Goal: Information Seeking & Learning: Learn about a topic

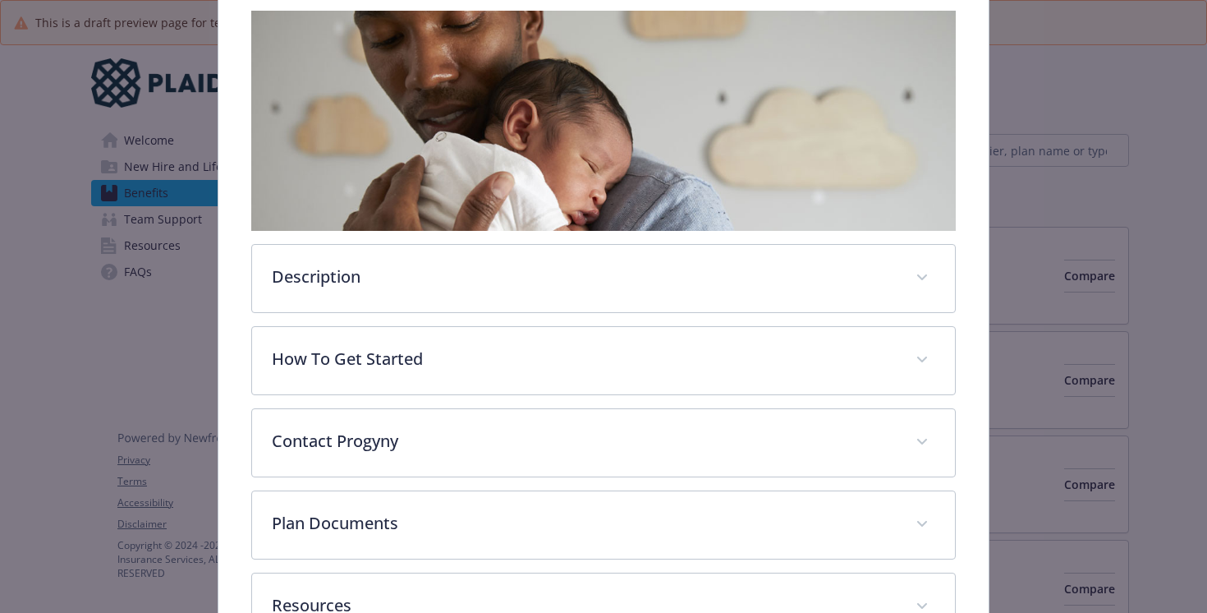
scroll to position [365, 0]
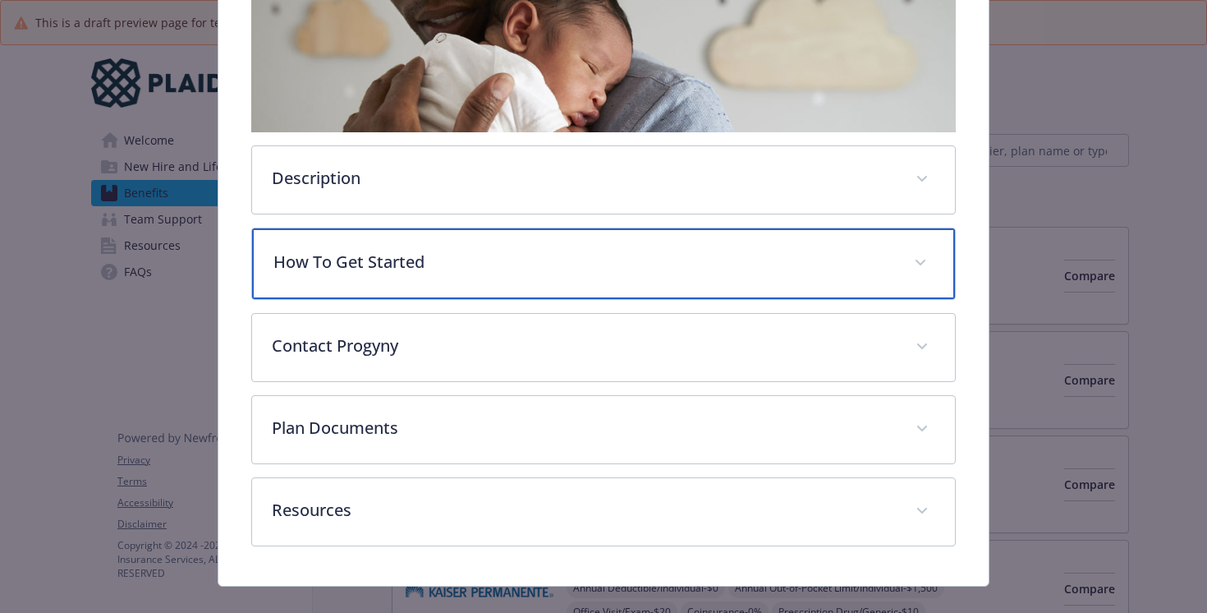
click at [672, 271] on p "How To Get Started" at bounding box center [584, 262] width 622 height 25
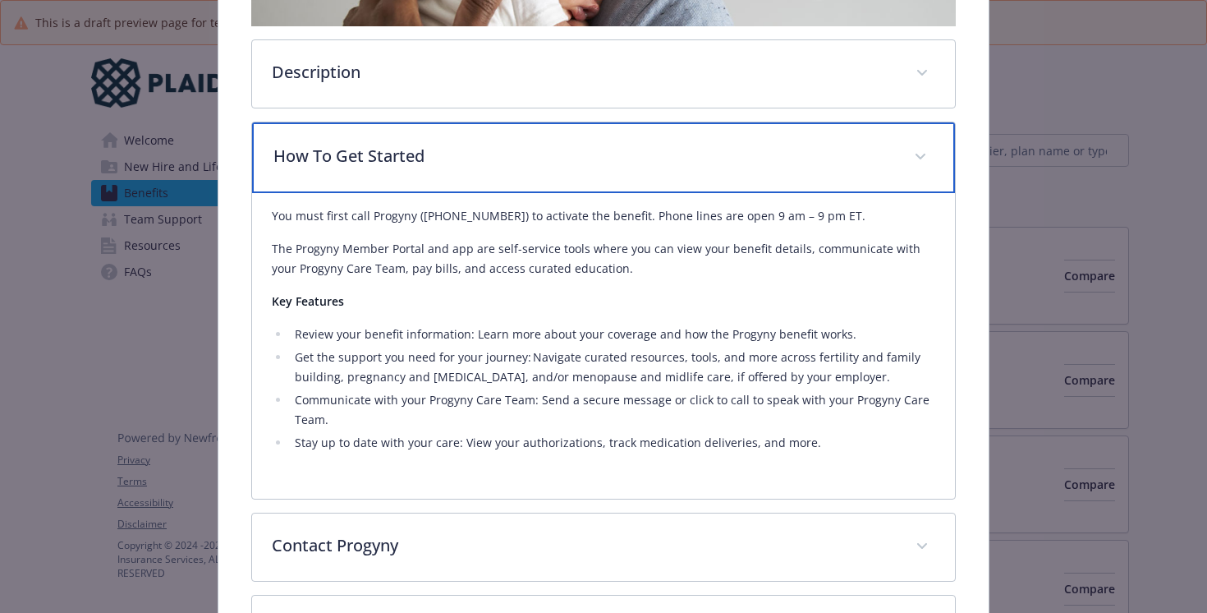
scroll to position [473, 0]
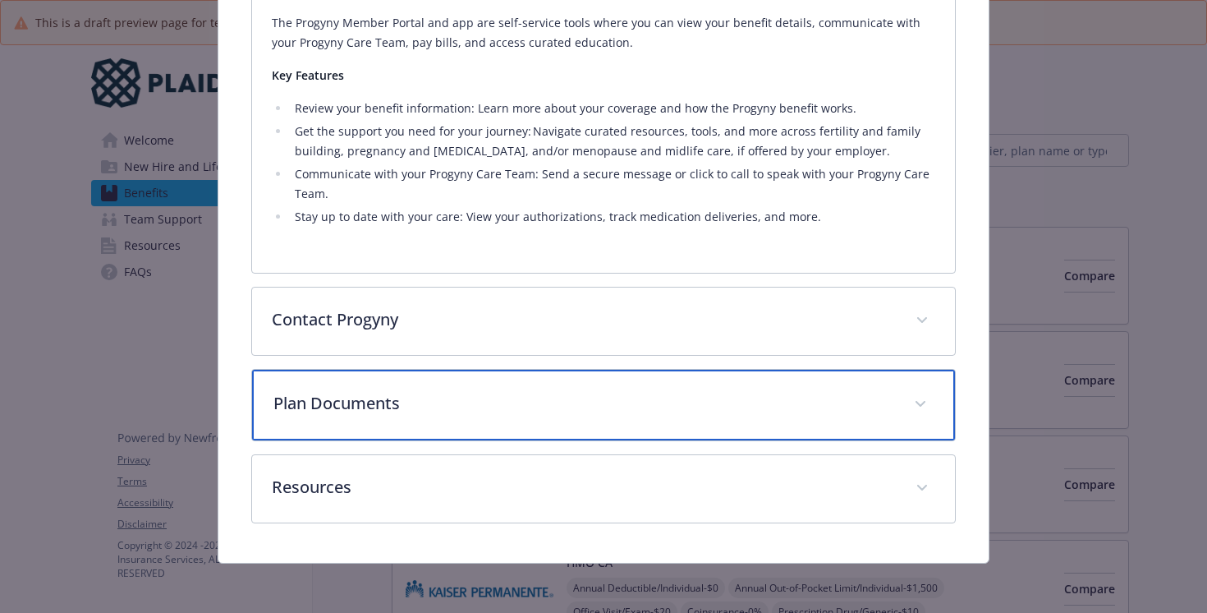
click at [656, 388] on div "Plan Documents" at bounding box center [604, 405] width 704 height 71
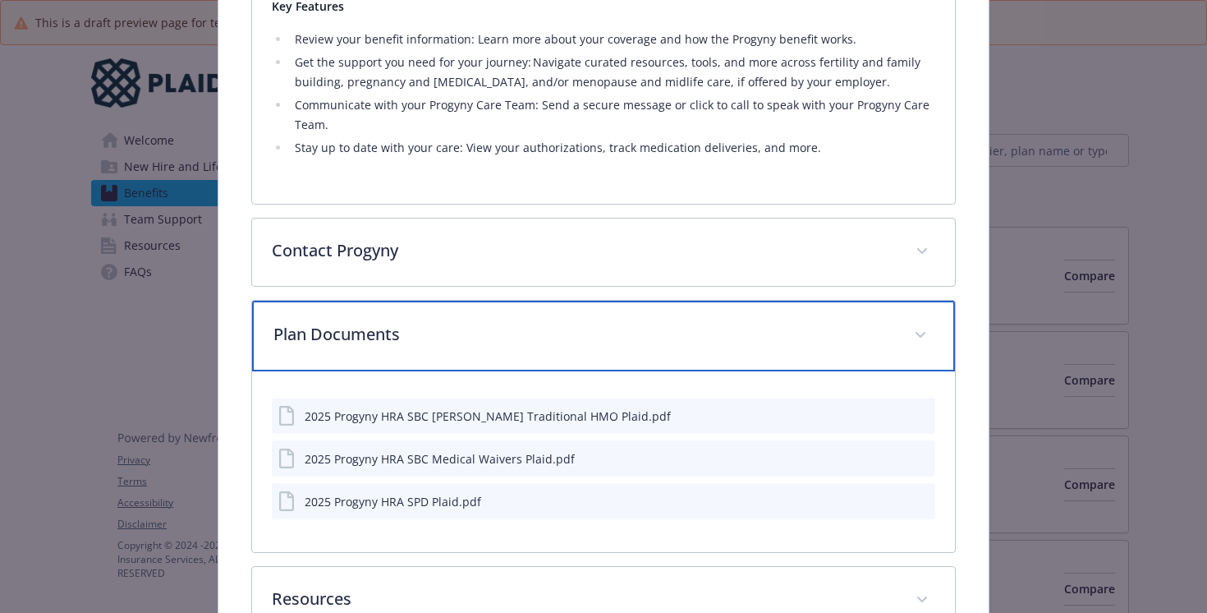
scroll to position [716, 0]
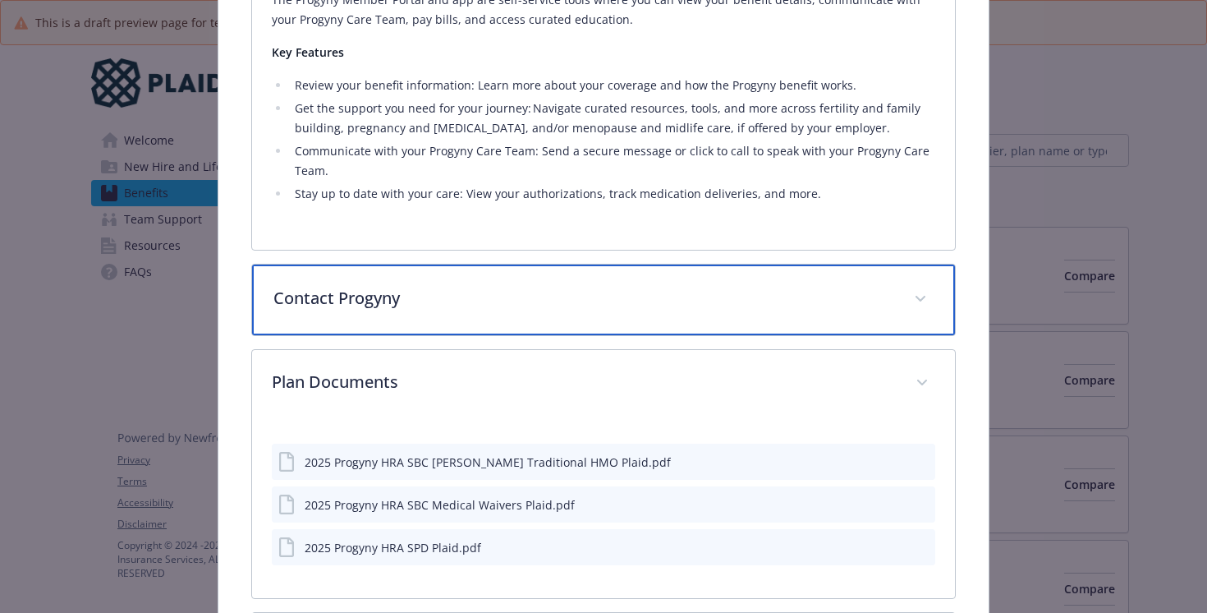
click at [540, 292] on p "Contact Progyny" at bounding box center [584, 298] width 622 height 25
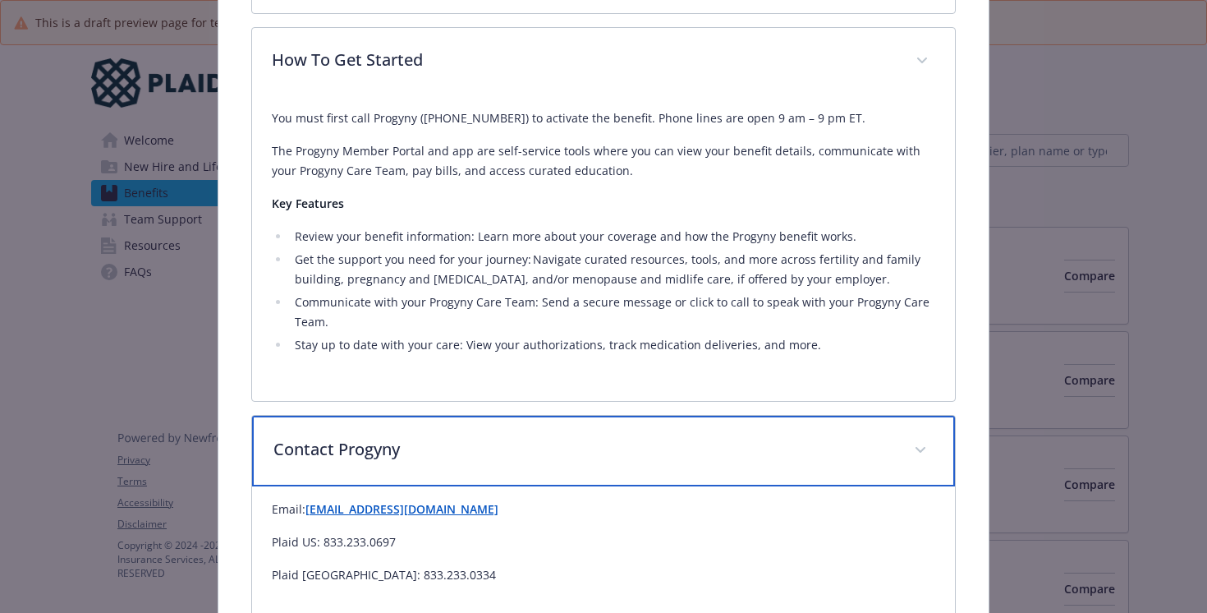
scroll to position [501, 0]
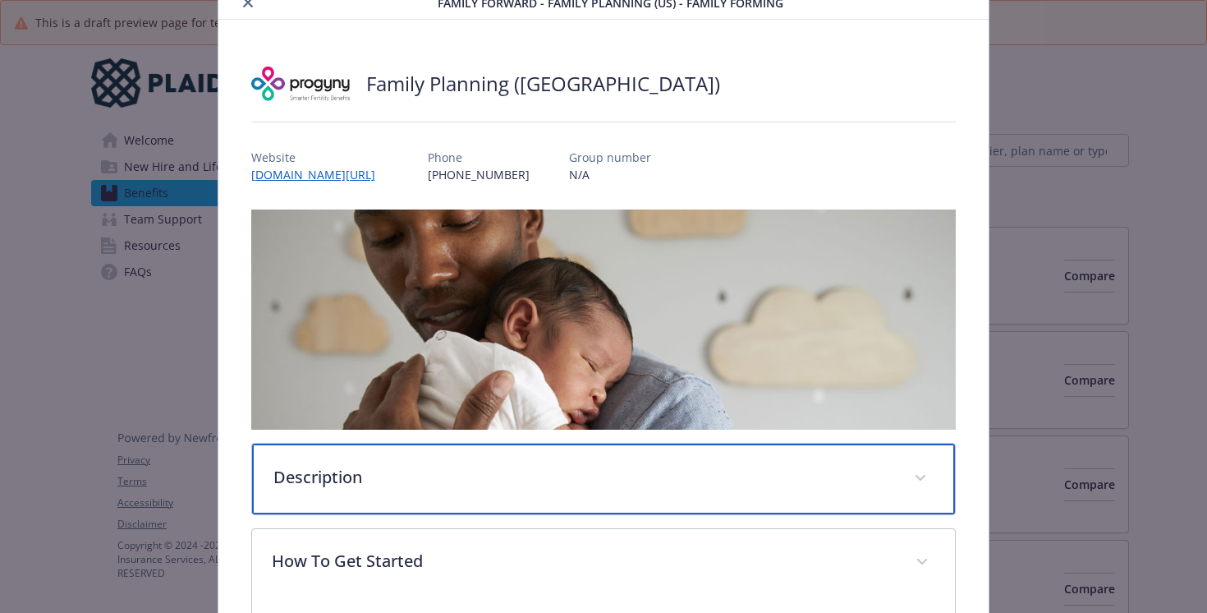
click at [559, 459] on div "Description" at bounding box center [604, 478] width 704 height 71
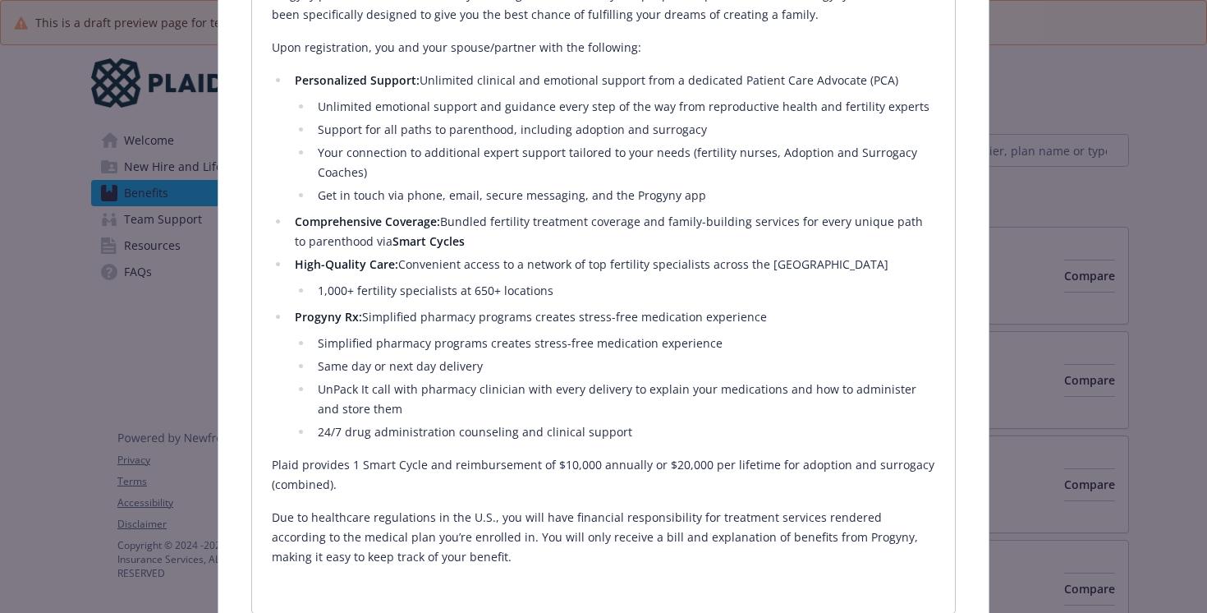
scroll to position [603, 0]
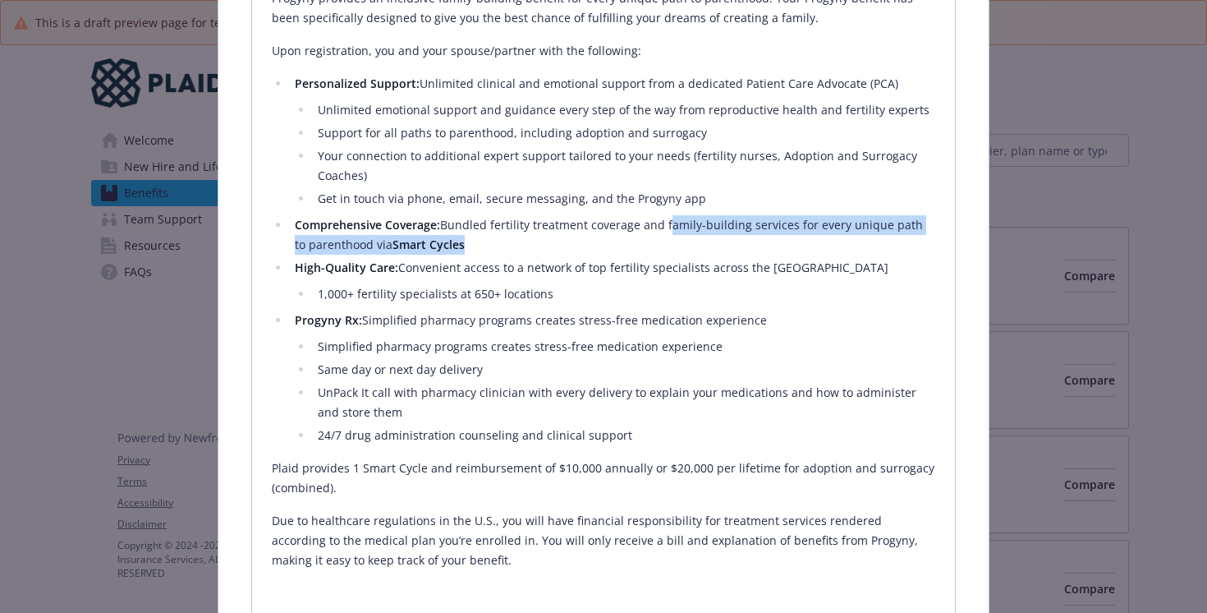
drag, startPoint x: 662, startPoint y: 221, endPoint x: 696, endPoint y: 246, distance: 42.9
click at [696, 246] on li "Comprehensive Coverage: Bundled fertility treatment coverage and family-buildin…" at bounding box center [613, 234] width 646 height 39
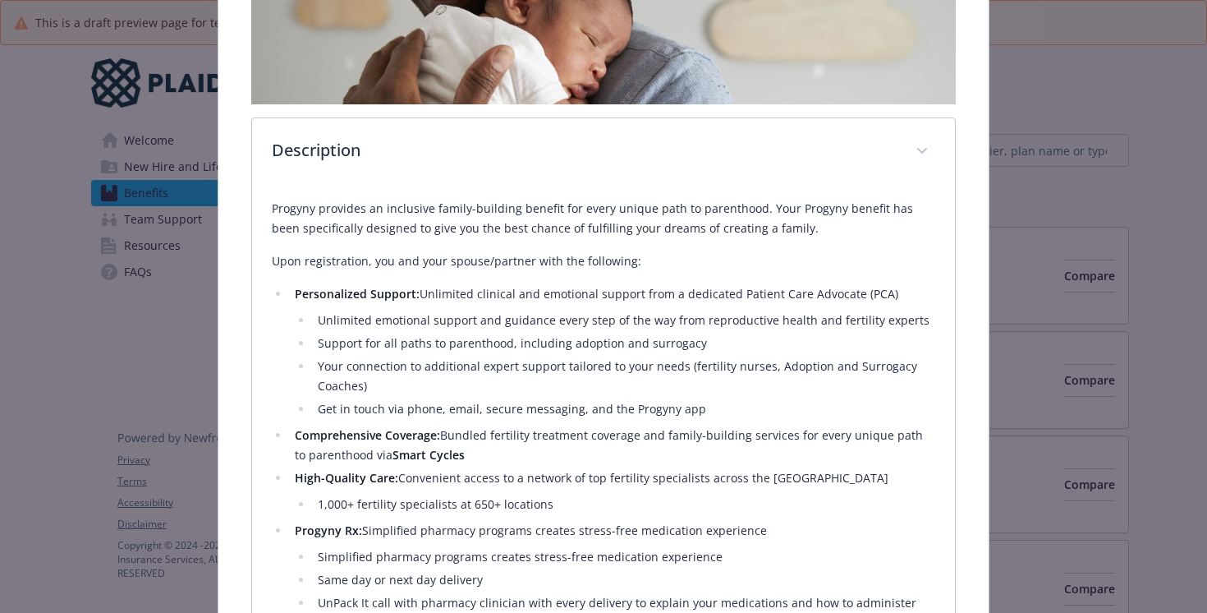
scroll to position [395, 0]
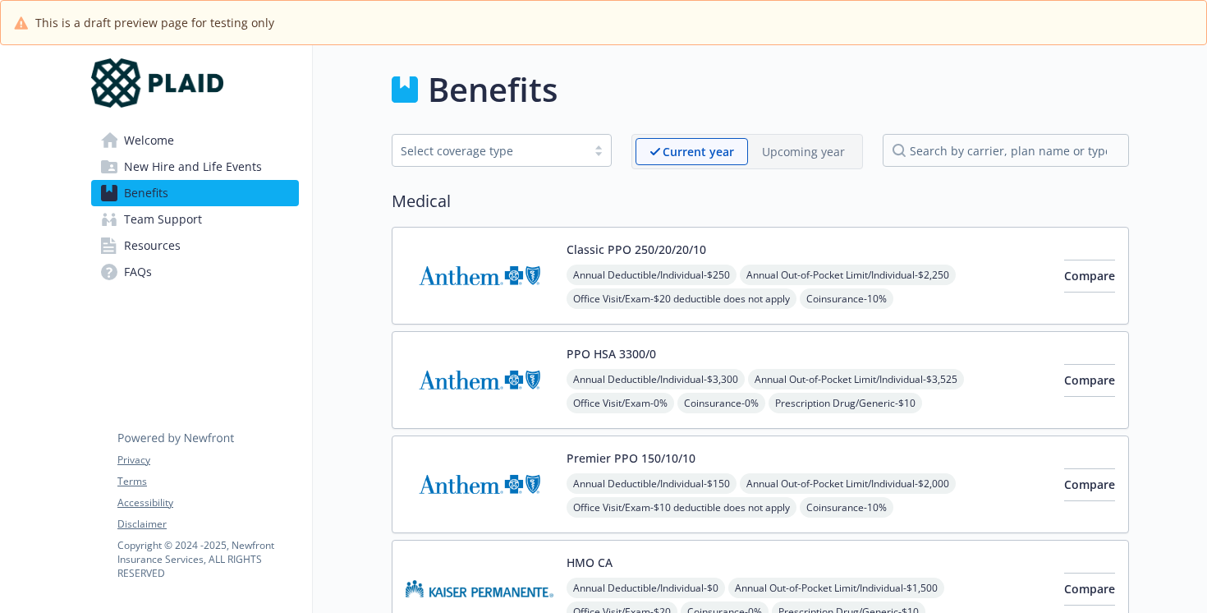
click at [158, 273] on link "FAQs" at bounding box center [195, 272] width 208 height 26
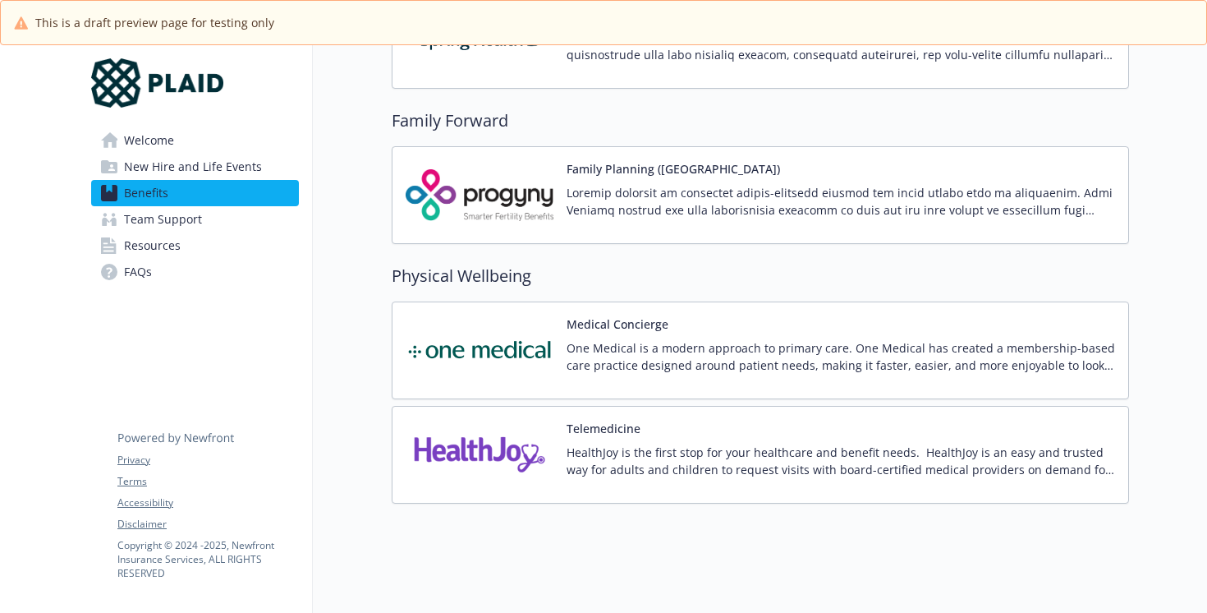
scroll to position [3104, 0]
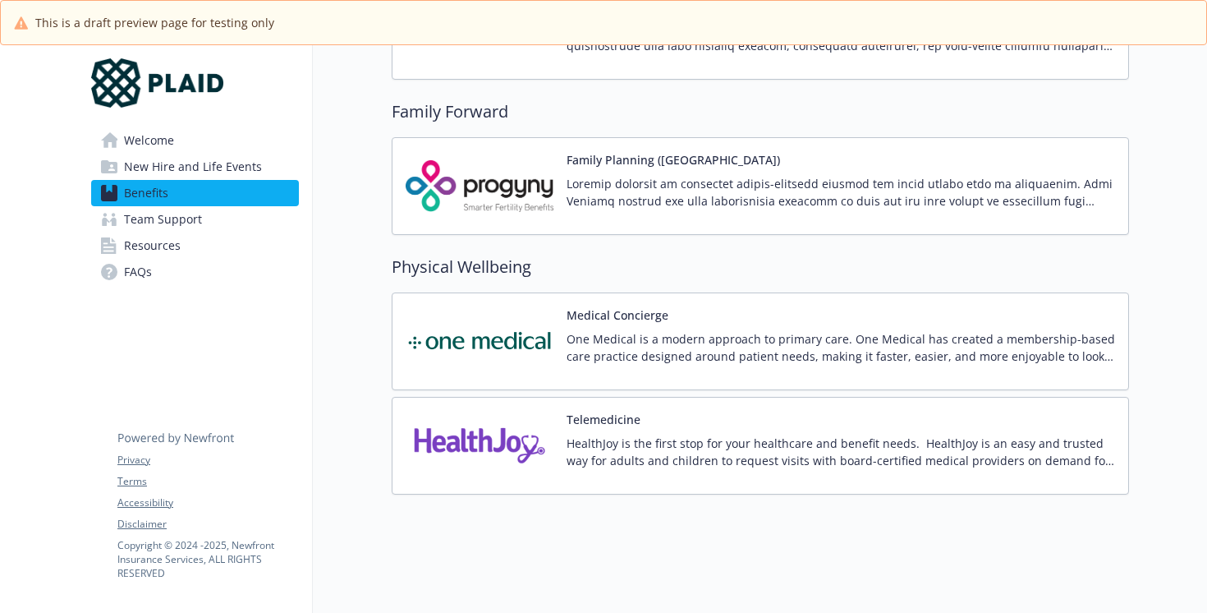
click at [628, 186] on p at bounding box center [841, 192] width 549 height 34
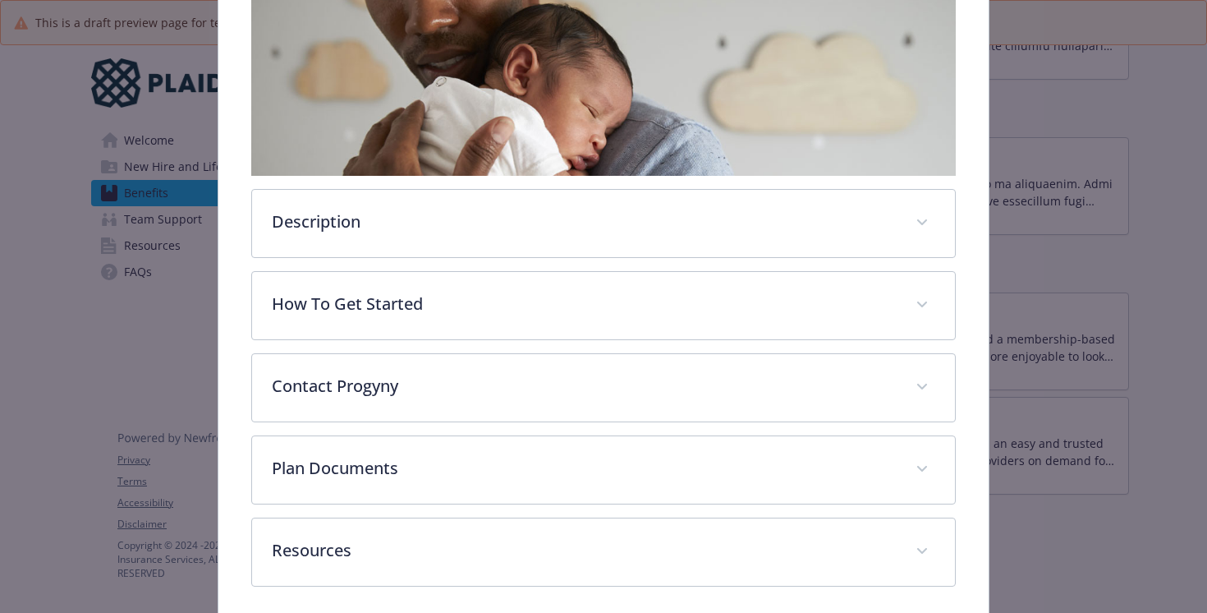
scroll to position [325, 0]
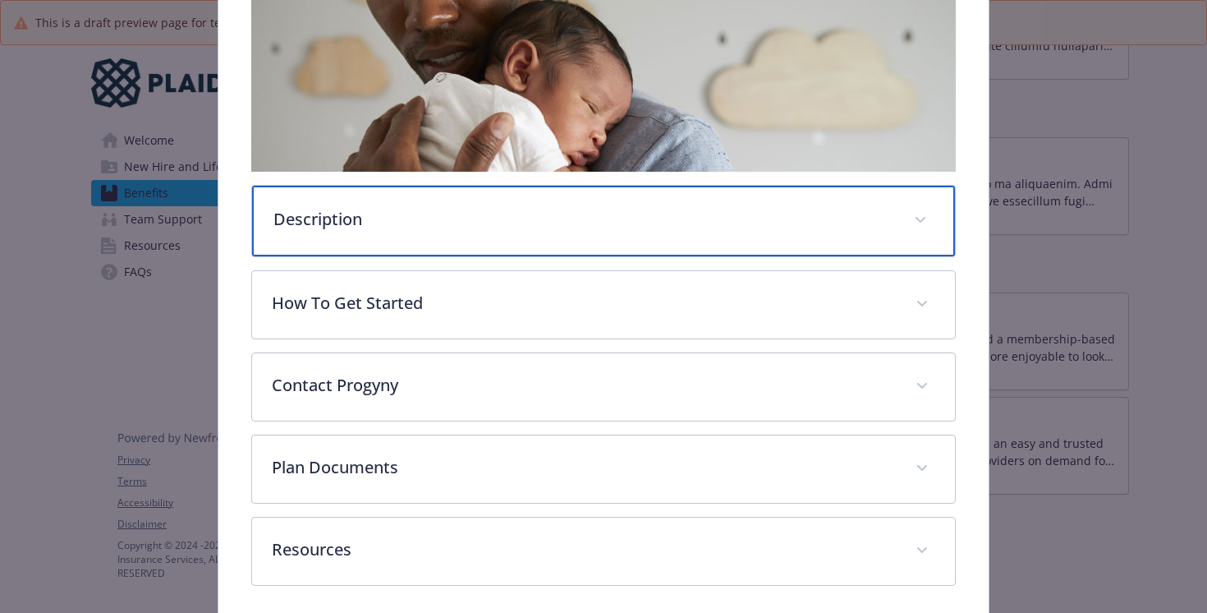
click at [578, 241] on div "Description" at bounding box center [604, 221] width 704 height 71
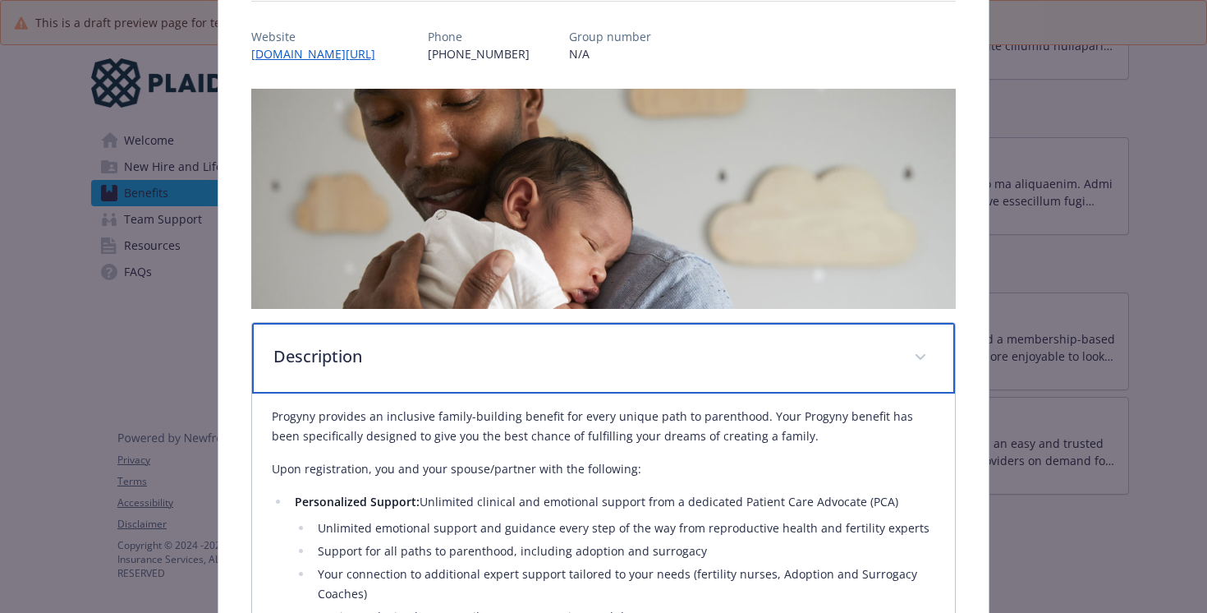
click at [574, 360] on p "Description" at bounding box center [584, 356] width 622 height 25
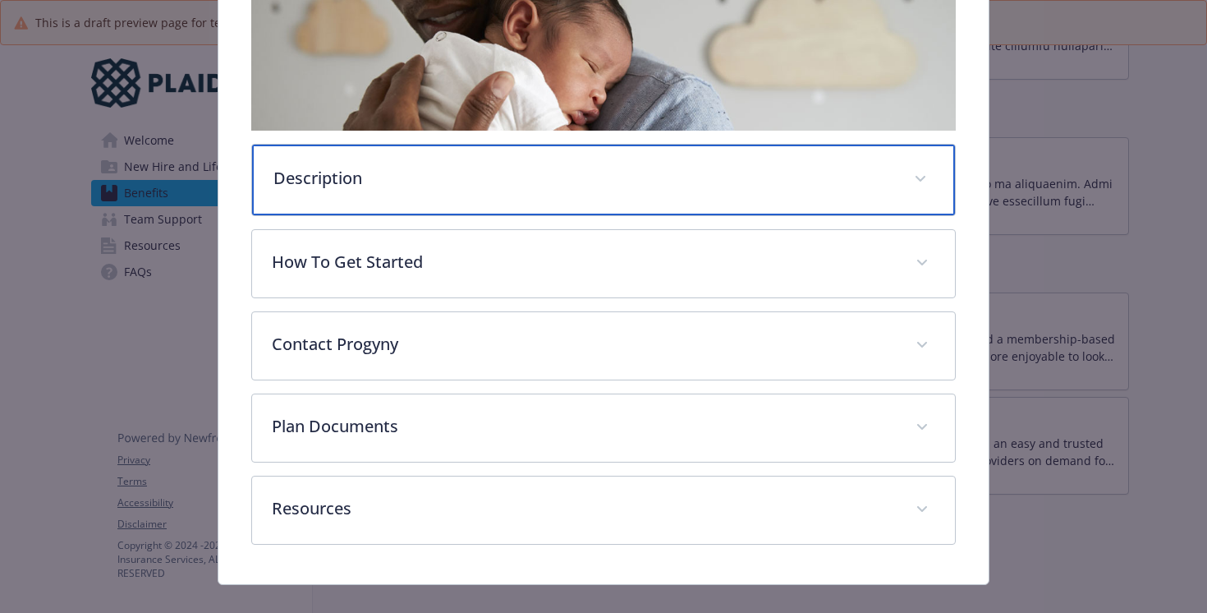
scroll to position [391, 0]
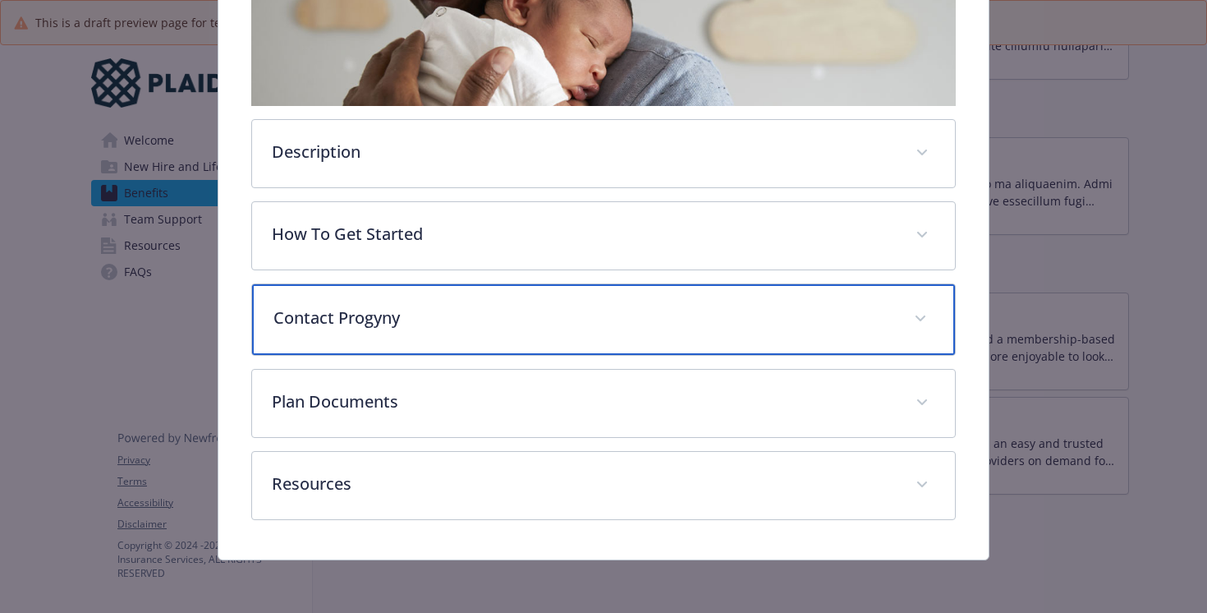
click at [555, 330] on div "Contact Progyny" at bounding box center [604, 319] width 704 height 71
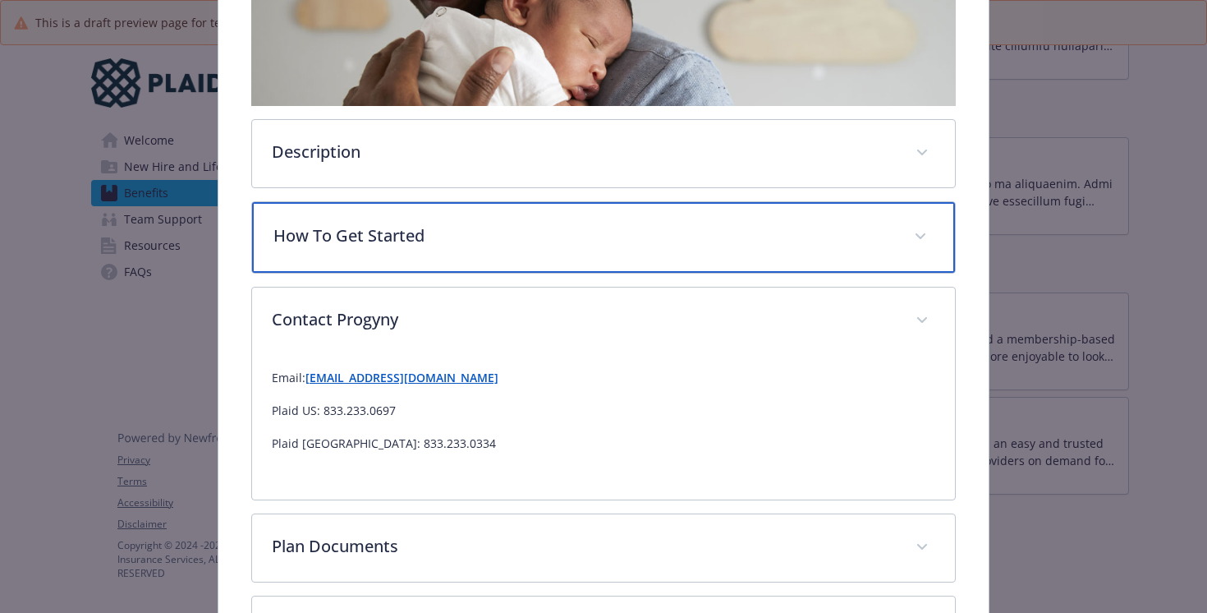
click at [541, 242] on p "How To Get Started" at bounding box center [584, 235] width 622 height 25
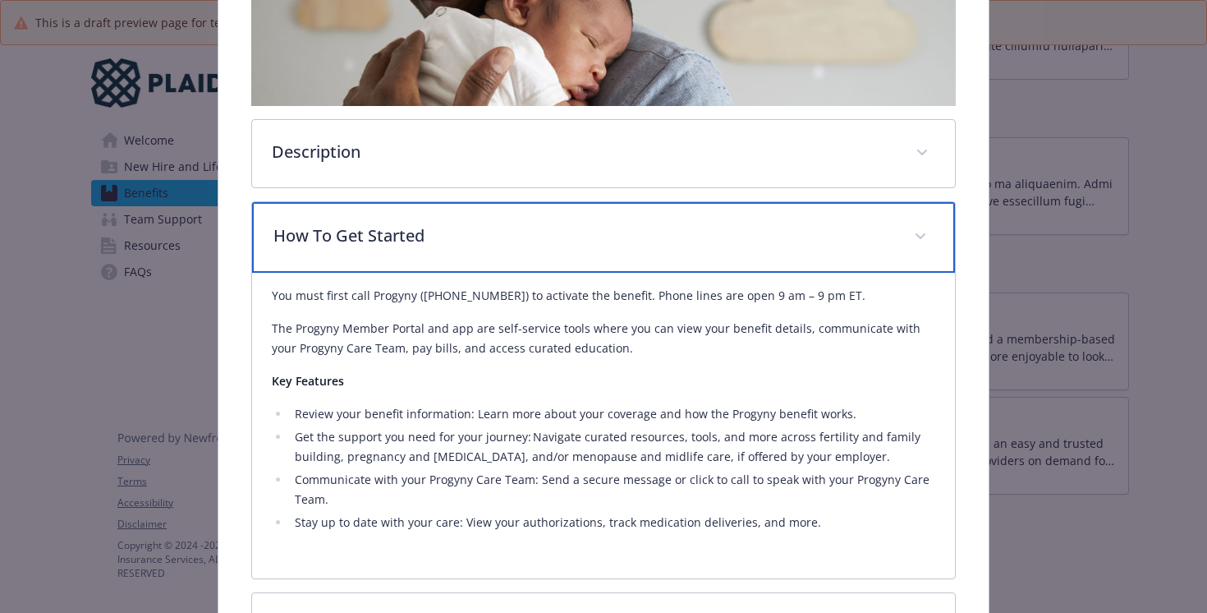
click at [537, 253] on div "How To Get Started" at bounding box center [604, 237] width 704 height 71
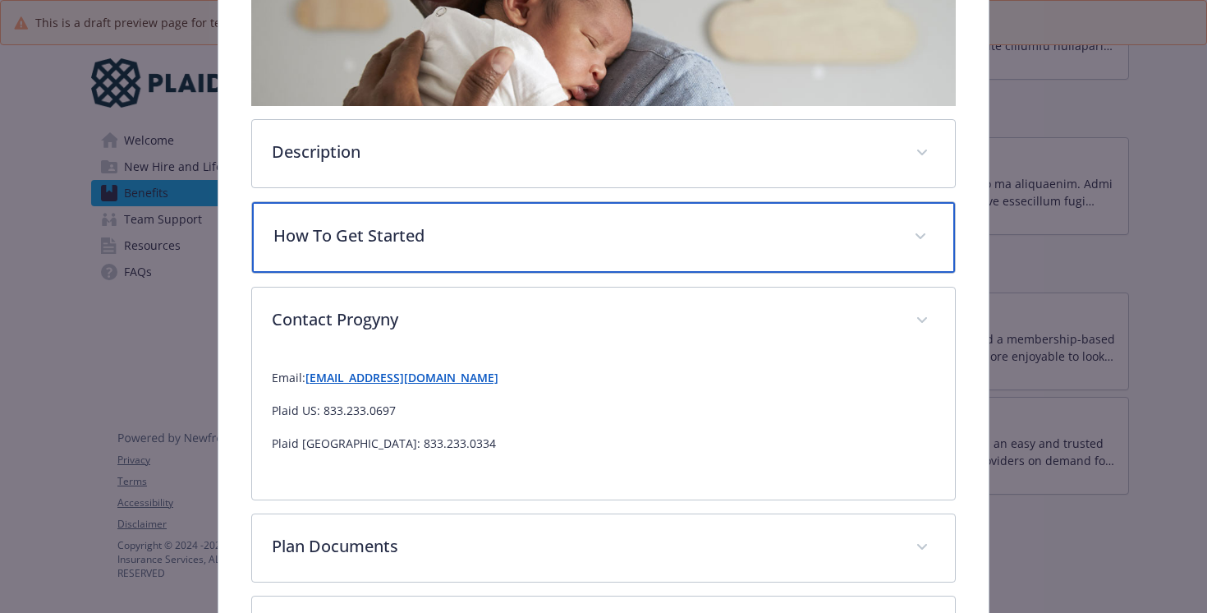
click at [537, 253] on div "How To Get Started" at bounding box center [604, 237] width 704 height 71
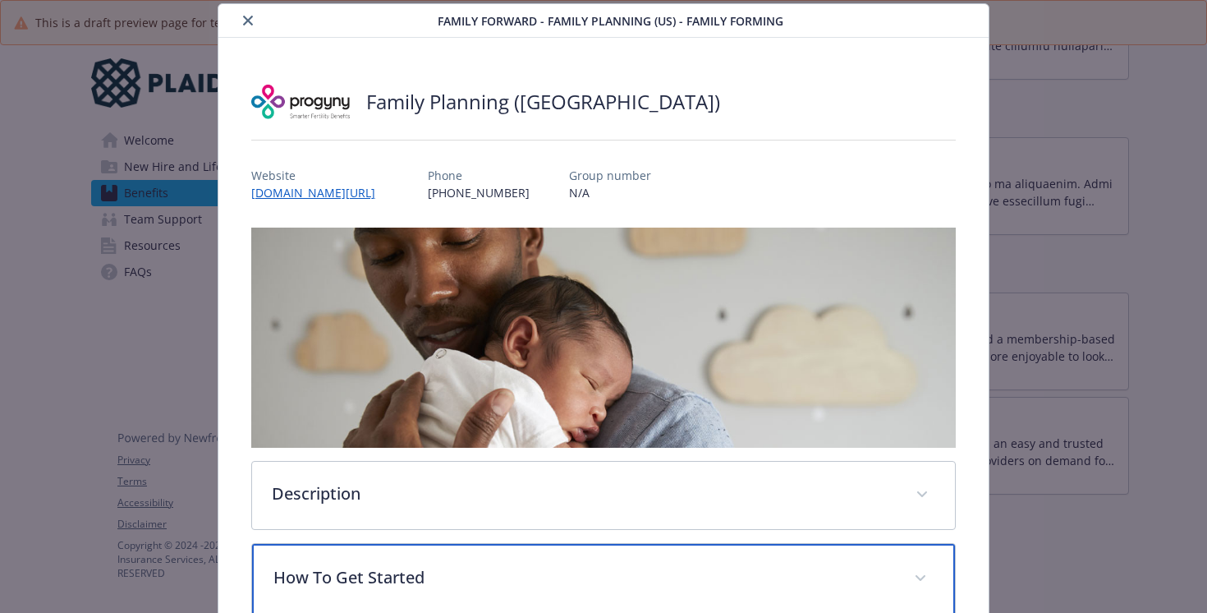
scroll to position [0, 0]
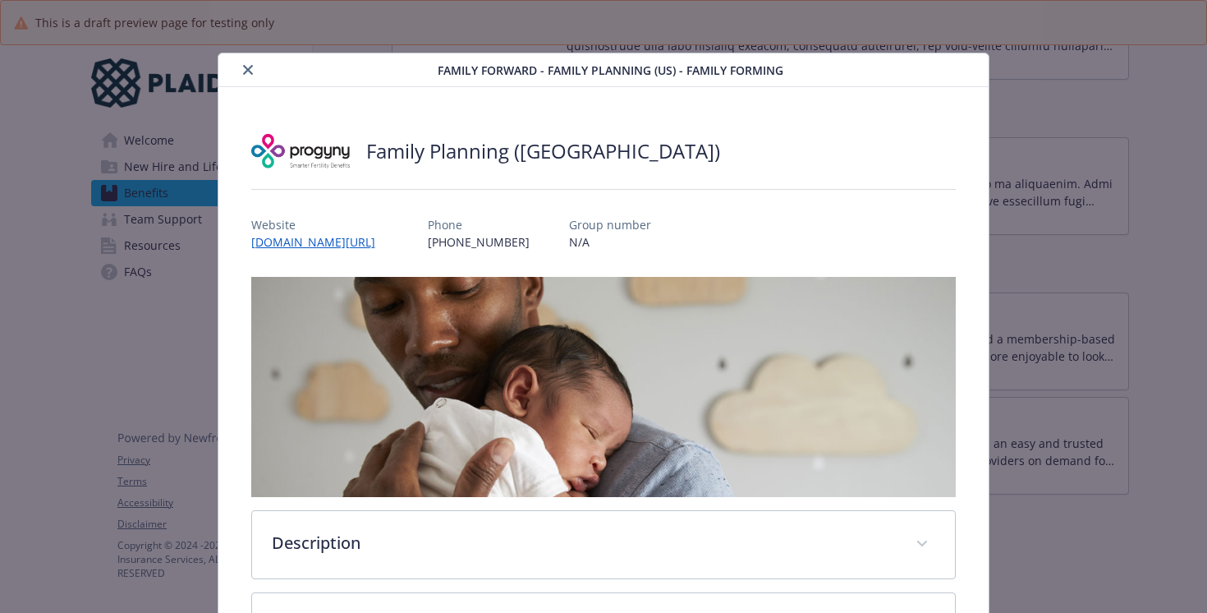
click at [244, 74] on icon "close" at bounding box center [248, 70] width 10 height 10
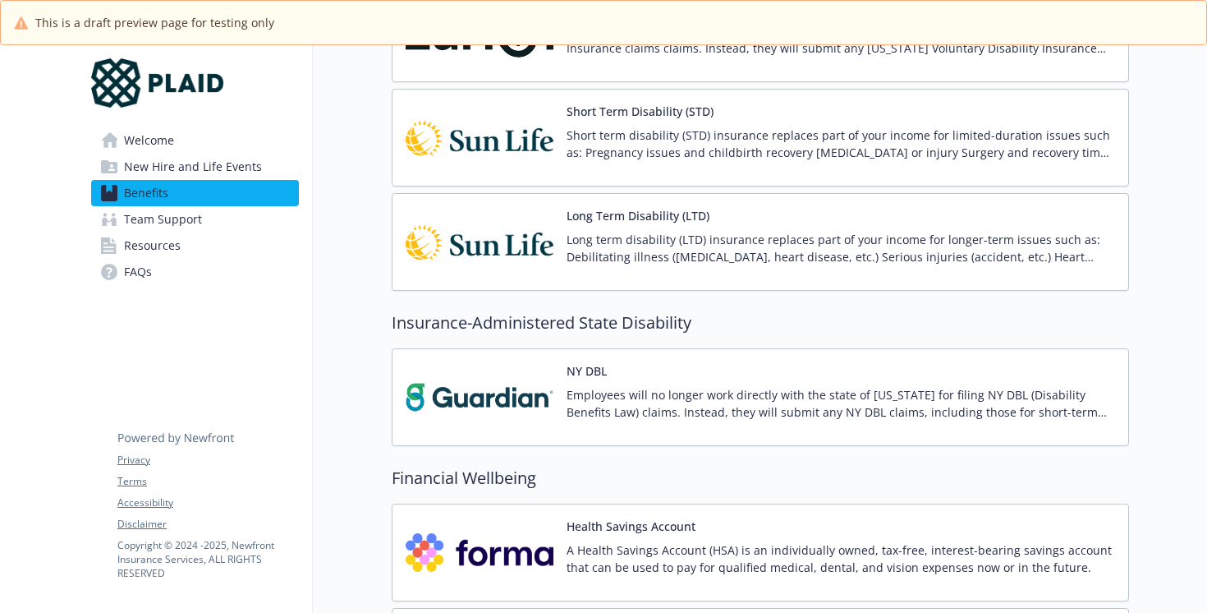
scroll to position [1374, 0]
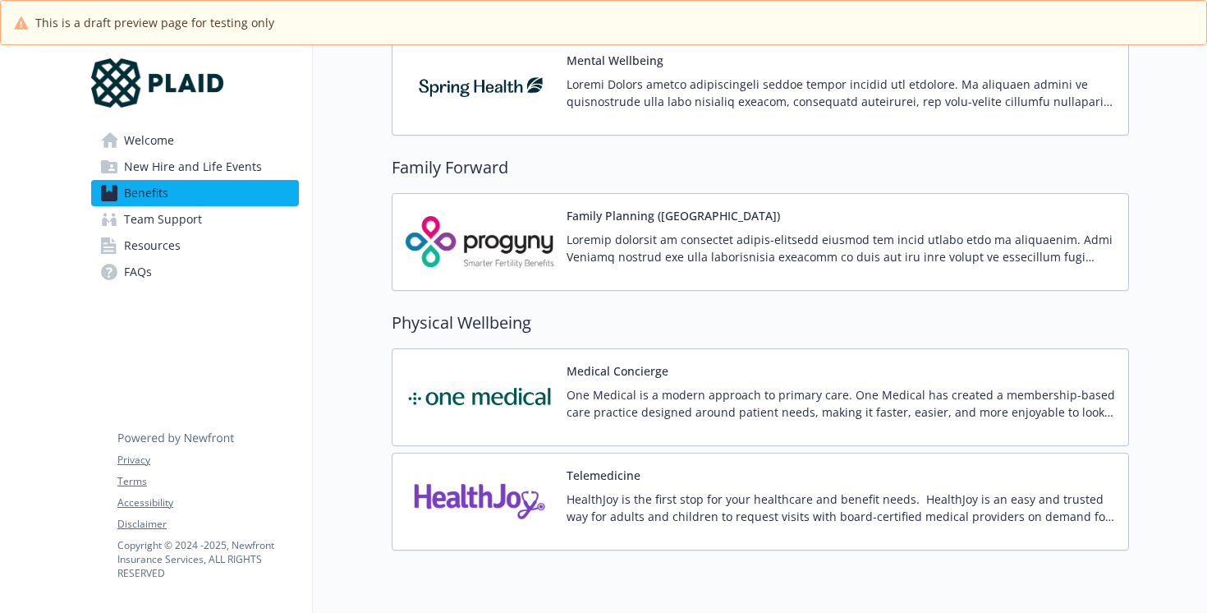
click at [625, 246] on p at bounding box center [841, 248] width 549 height 34
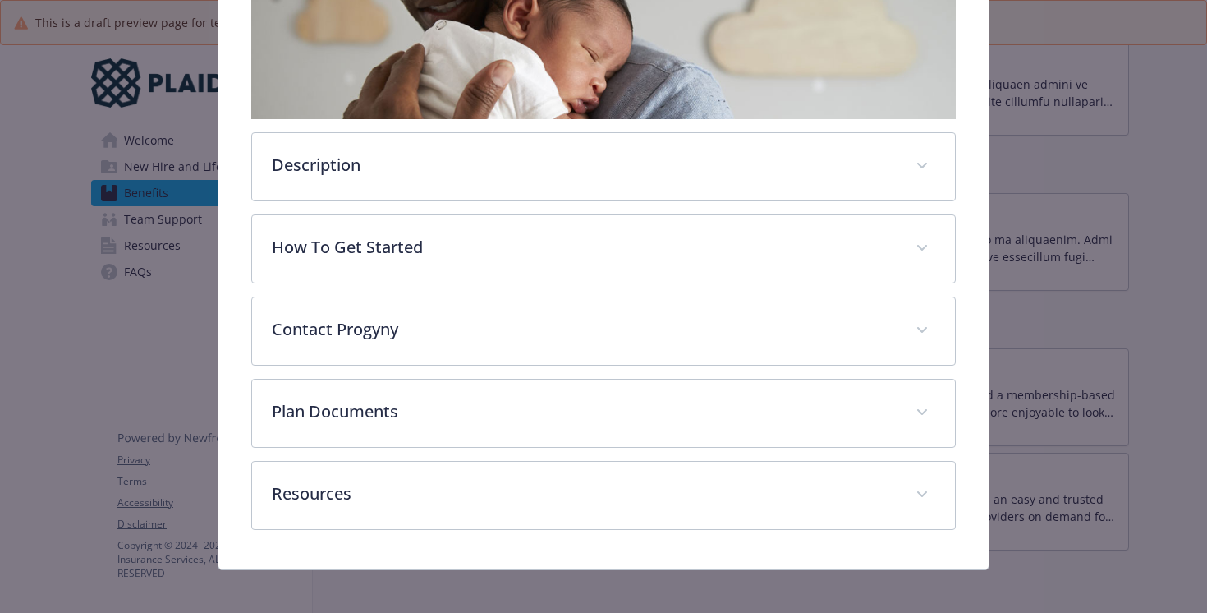
scroll to position [388, 0]
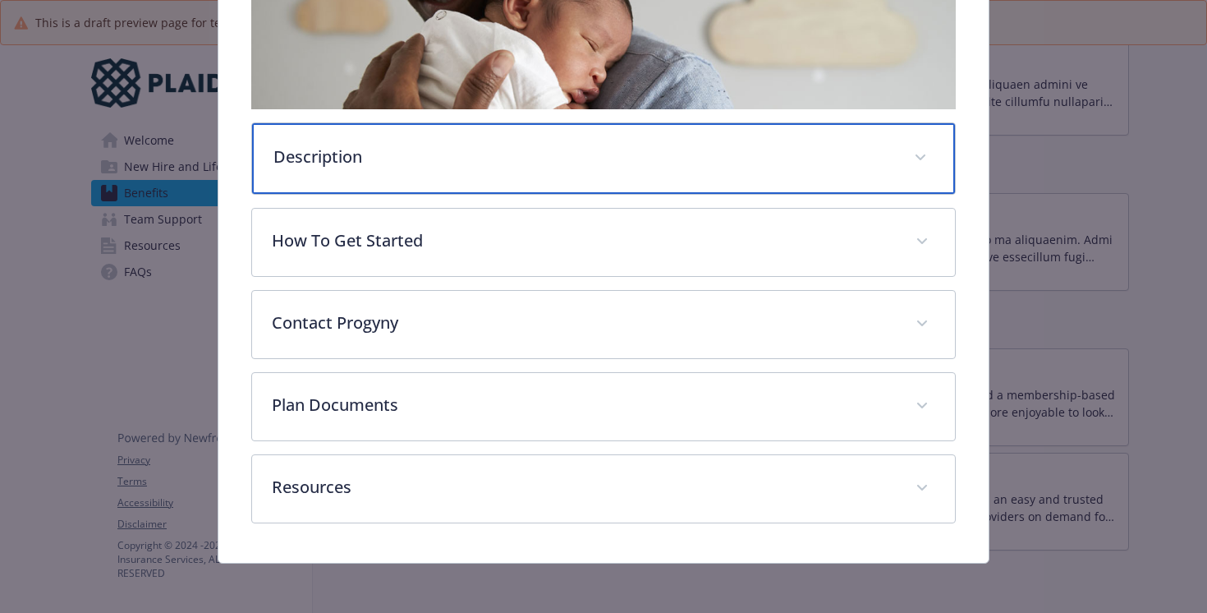
click at [573, 146] on p "Description" at bounding box center [584, 157] width 622 height 25
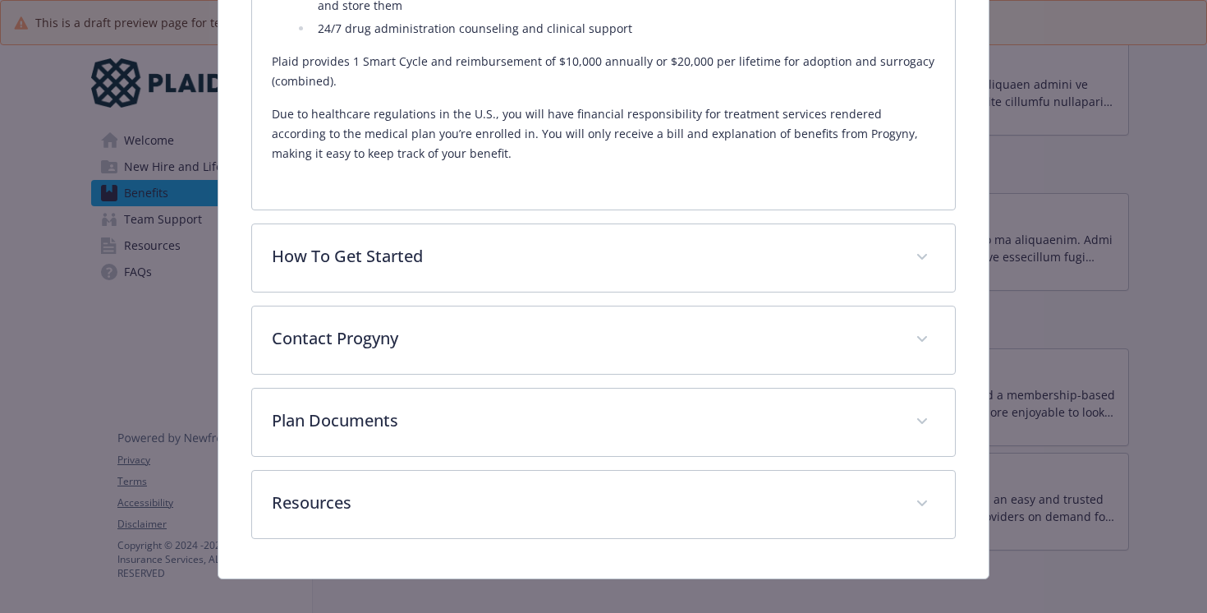
scroll to position [1031, 0]
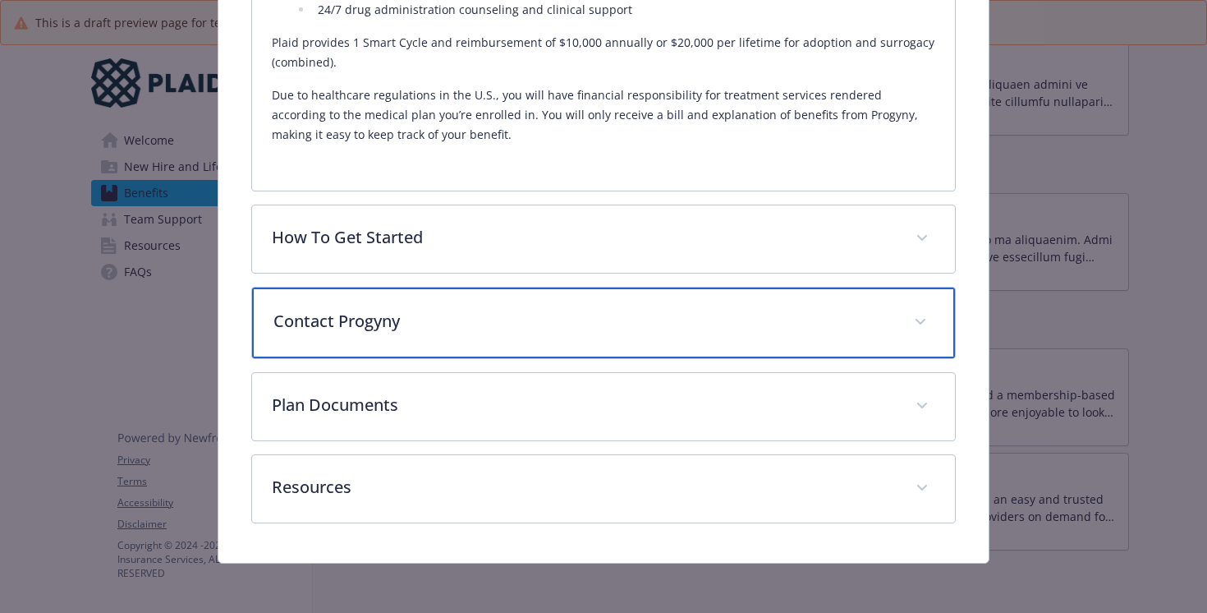
click at [645, 324] on p "Contact Progyny" at bounding box center [584, 321] width 622 height 25
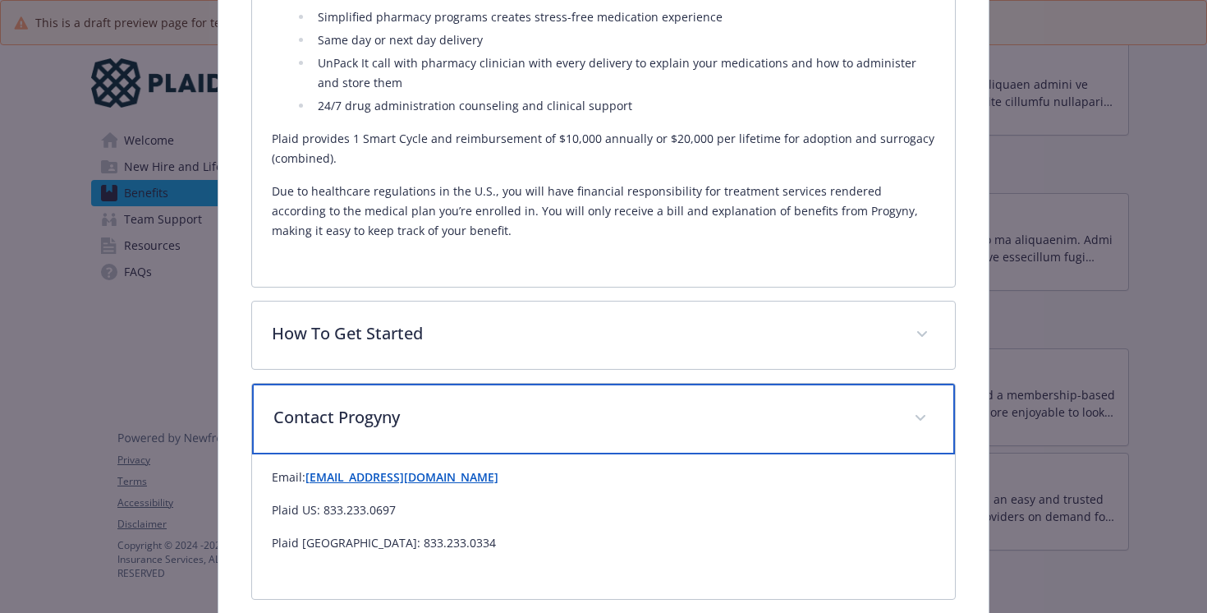
scroll to position [1176, 0]
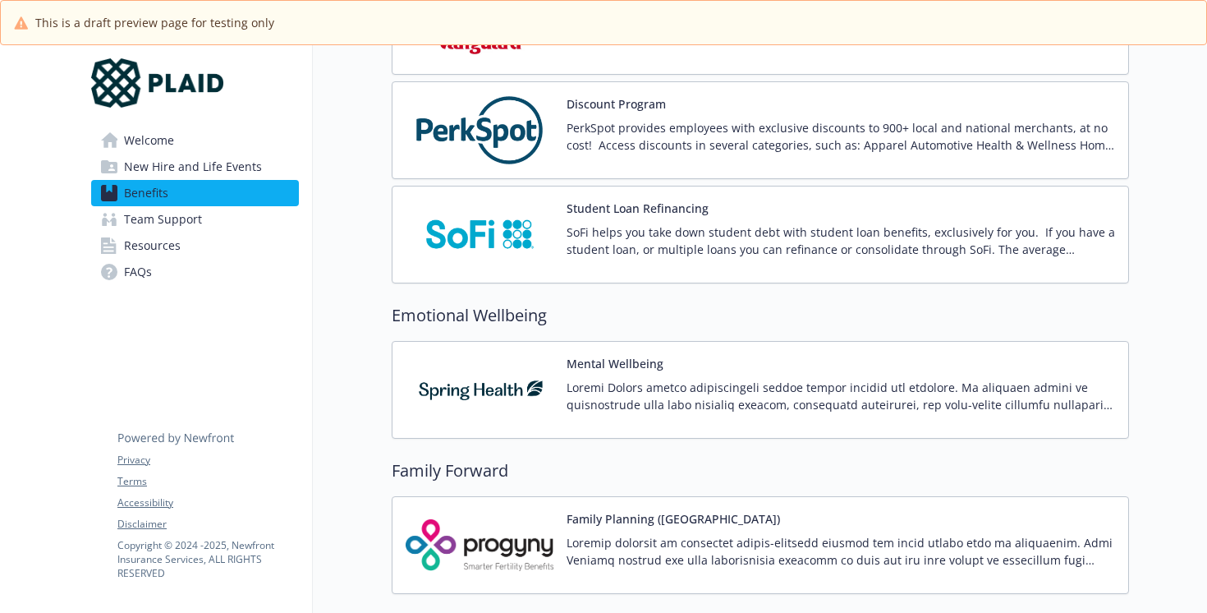
scroll to position [2732, 0]
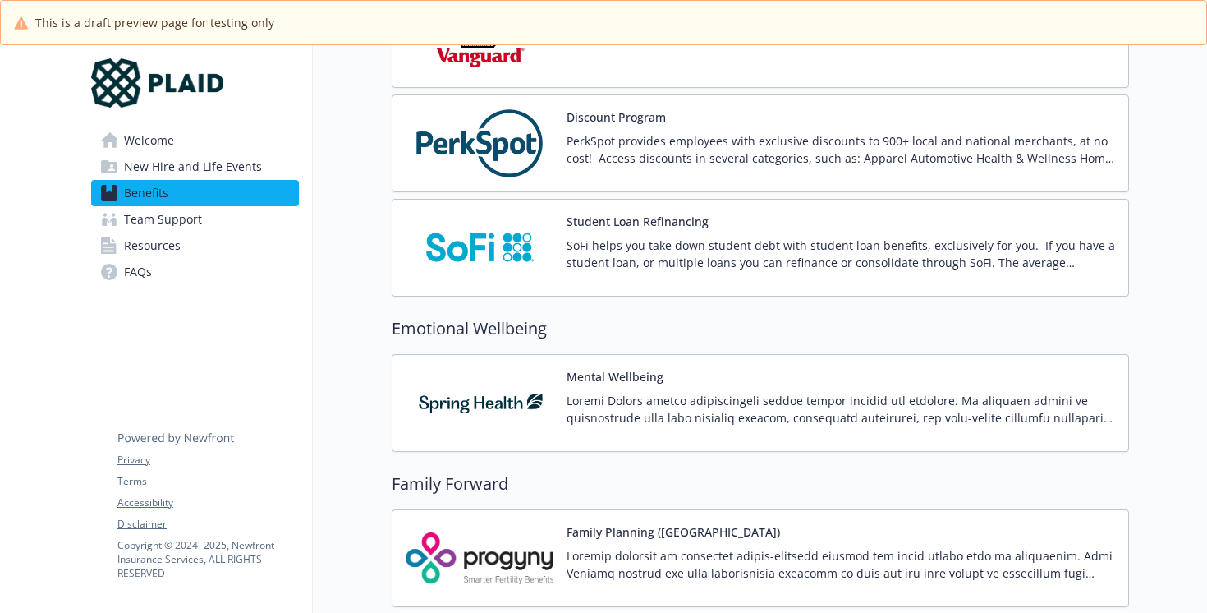
click at [826, 407] on p at bounding box center [841, 409] width 549 height 34
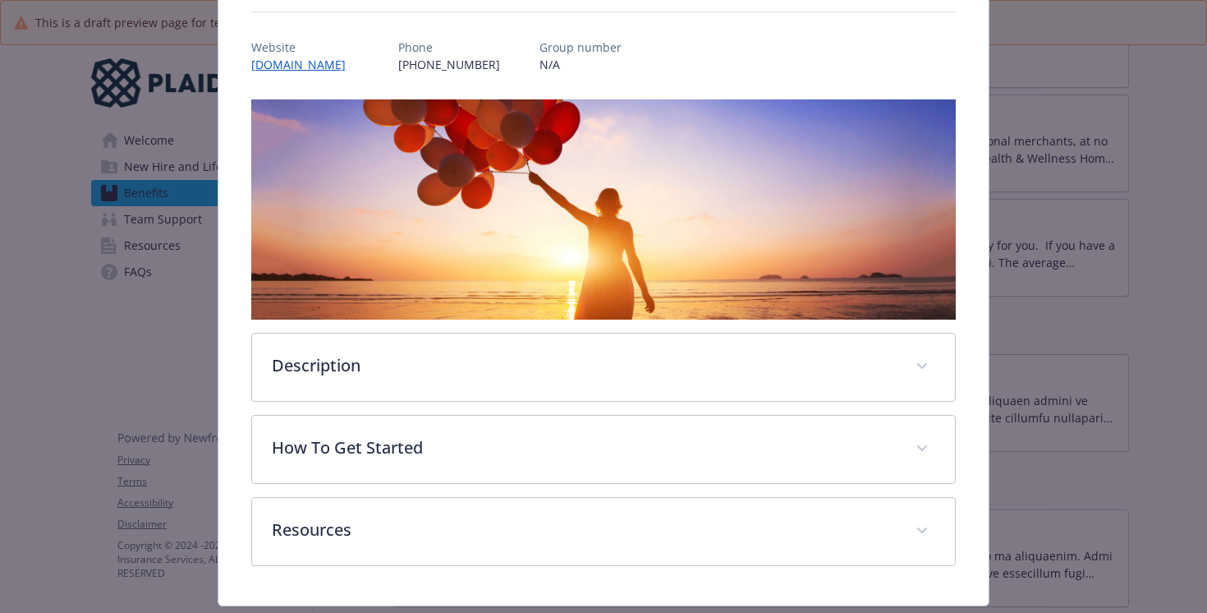
scroll to position [223, 0]
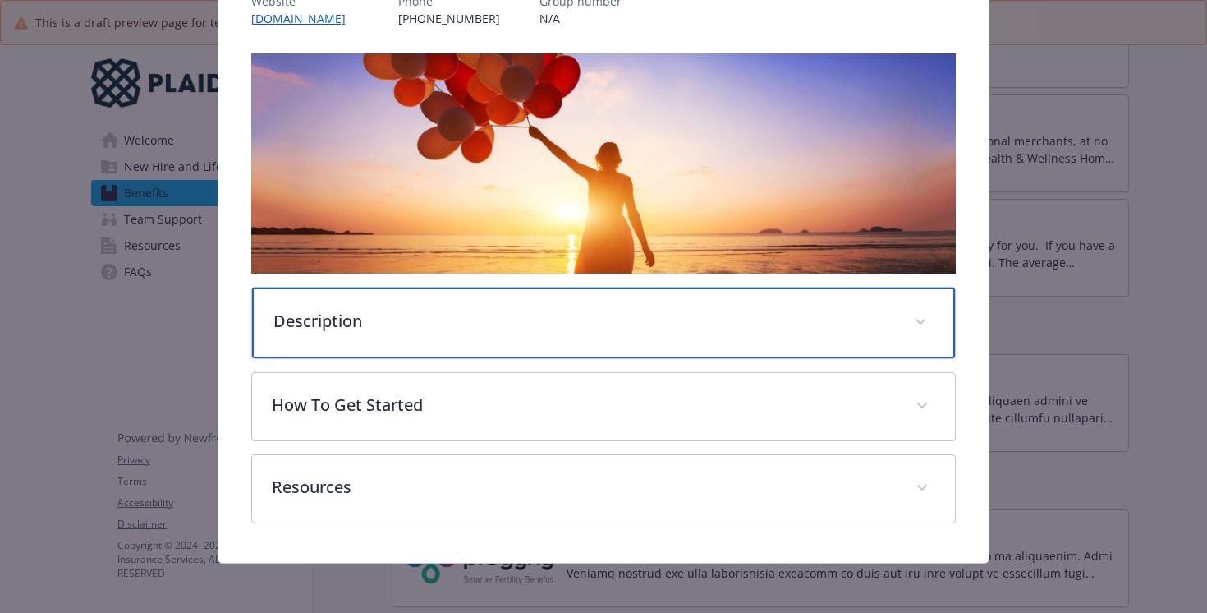
click at [797, 337] on div "Description" at bounding box center [604, 322] width 704 height 71
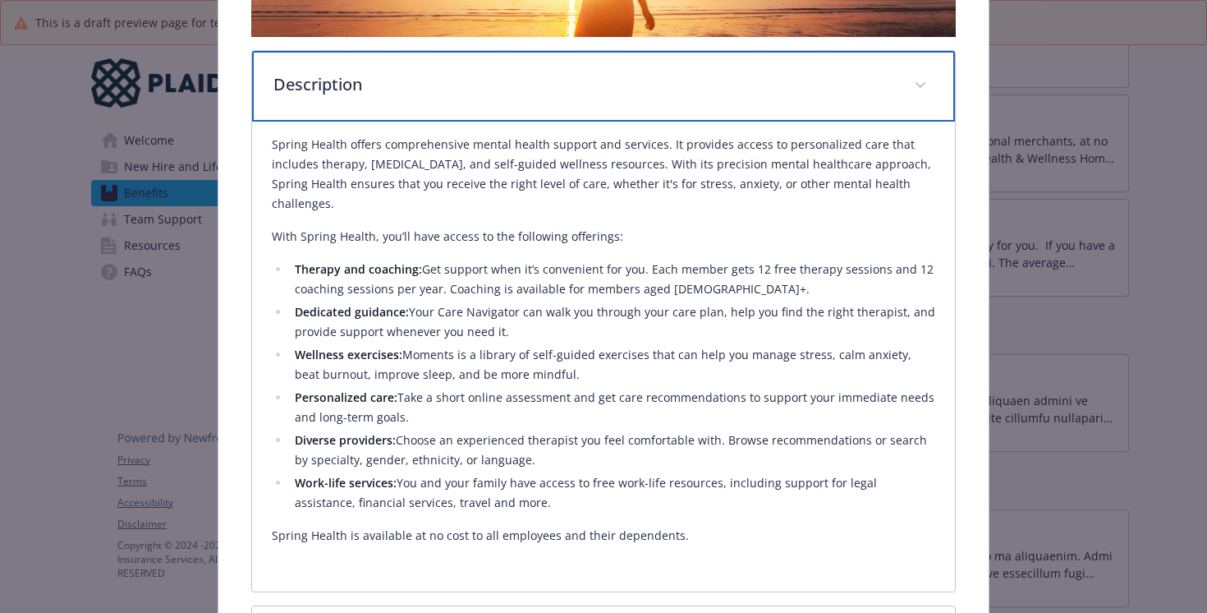
scroll to position [486, 0]
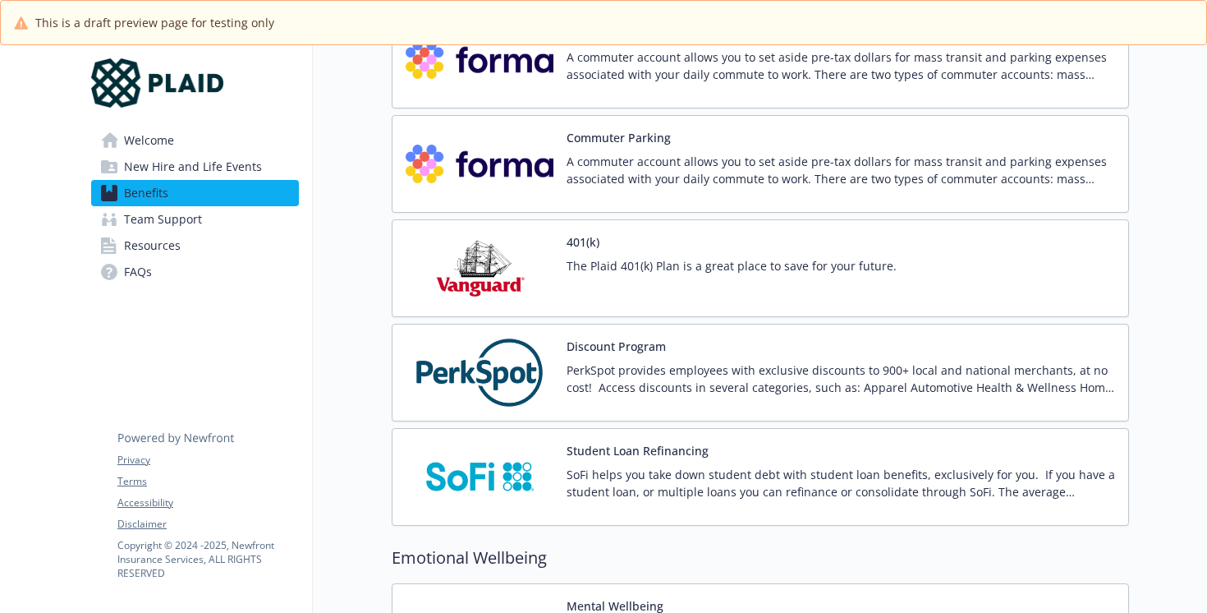
scroll to position [2494, 0]
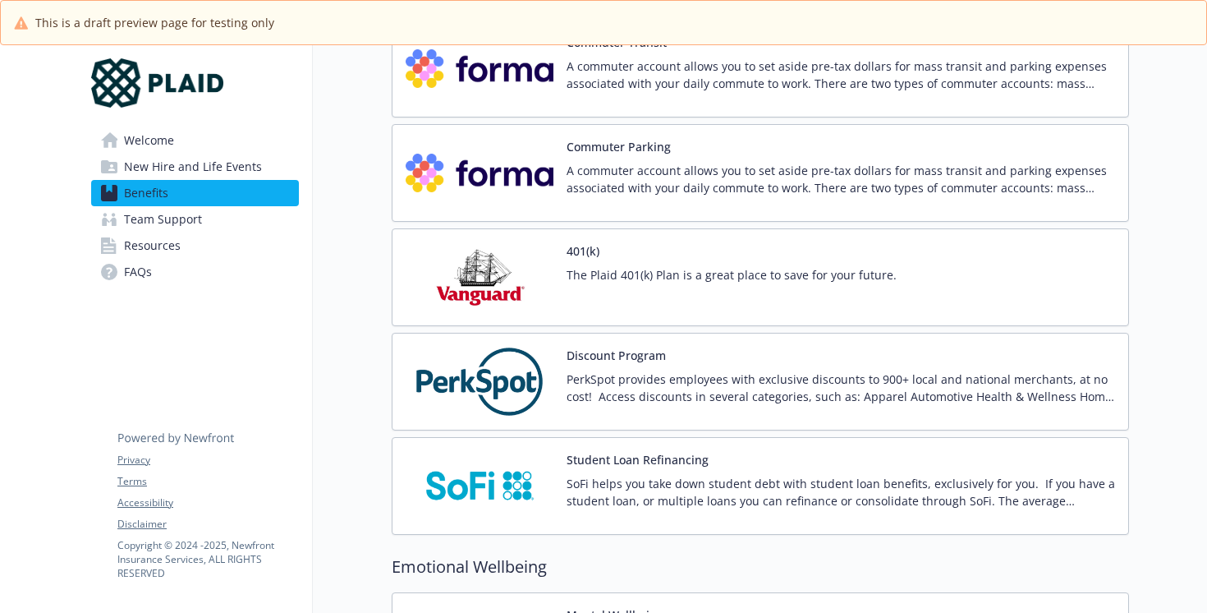
click at [765, 381] on p "PerkSpot provides employees with exclusive discounts to 900+ local and national…" at bounding box center [841, 387] width 549 height 34
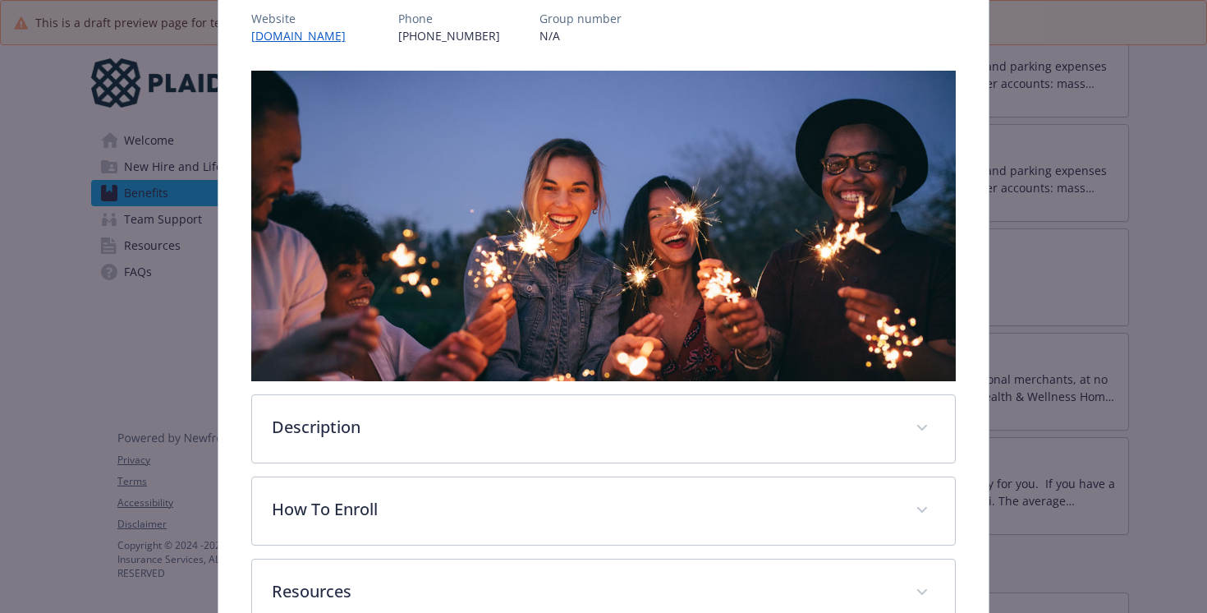
scroll to position [314, 0]
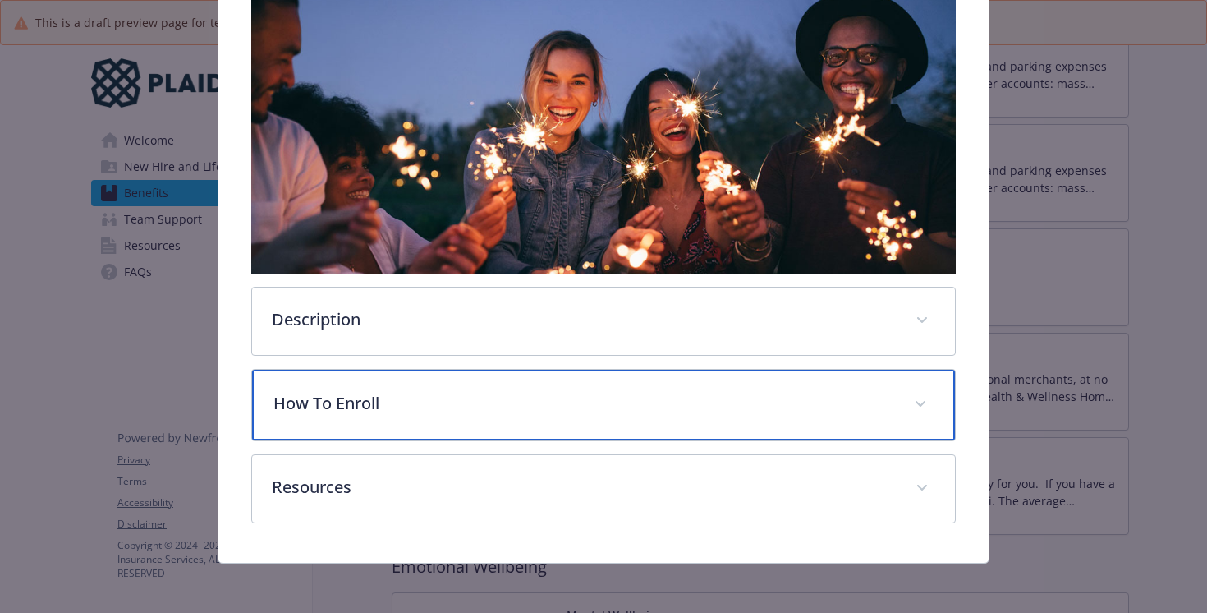
click at [791, 399] on p "How To Enroll" at bounding box center [584, 403] width 622 height 25
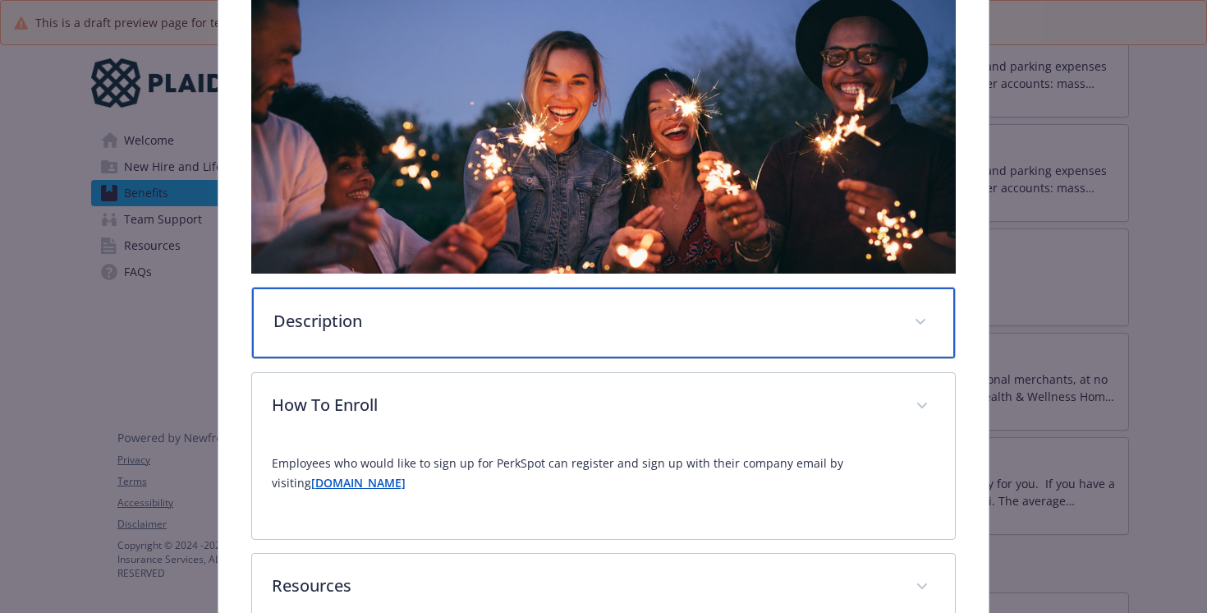
click at [381, 354] on div "Description" at bounding box center [604, 322] width 704 height 71
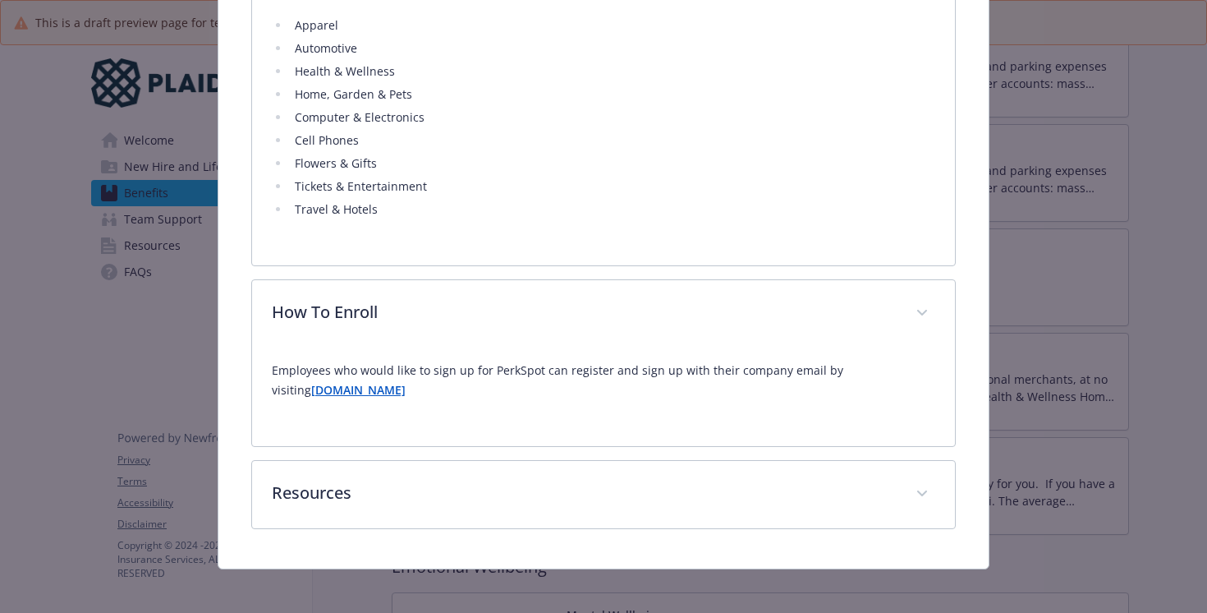
scroll to position [738, 0]
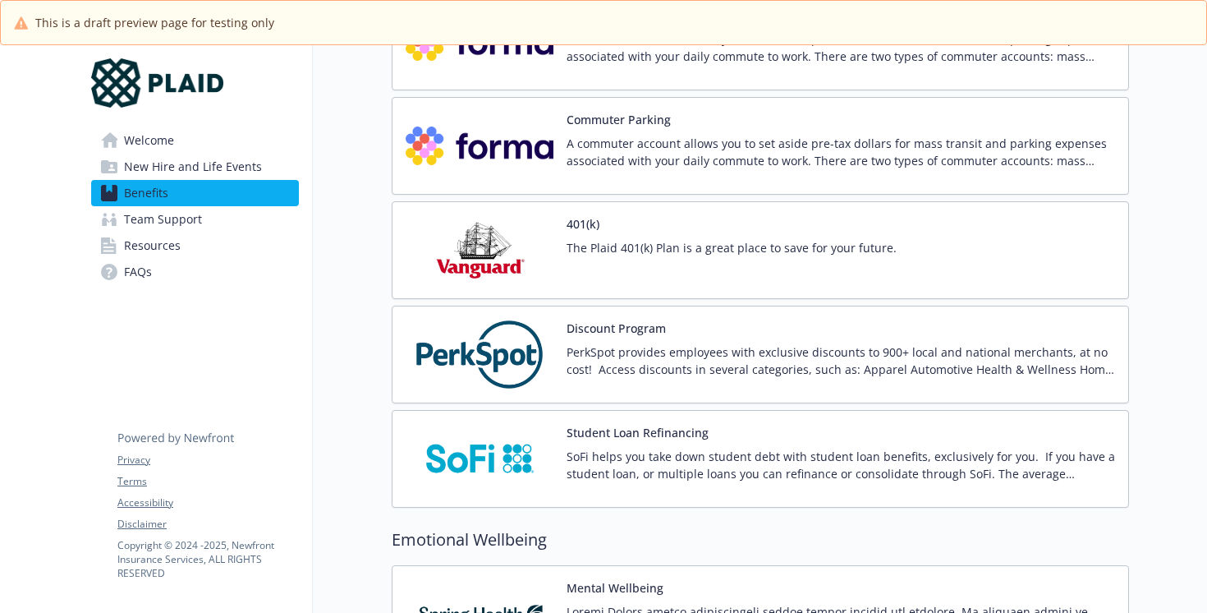
click at [772, 227] on div "401(k) The Plaid 401(k) Plan is a great place to save for your future." at bounding box center [732, 250] width 330 height 70
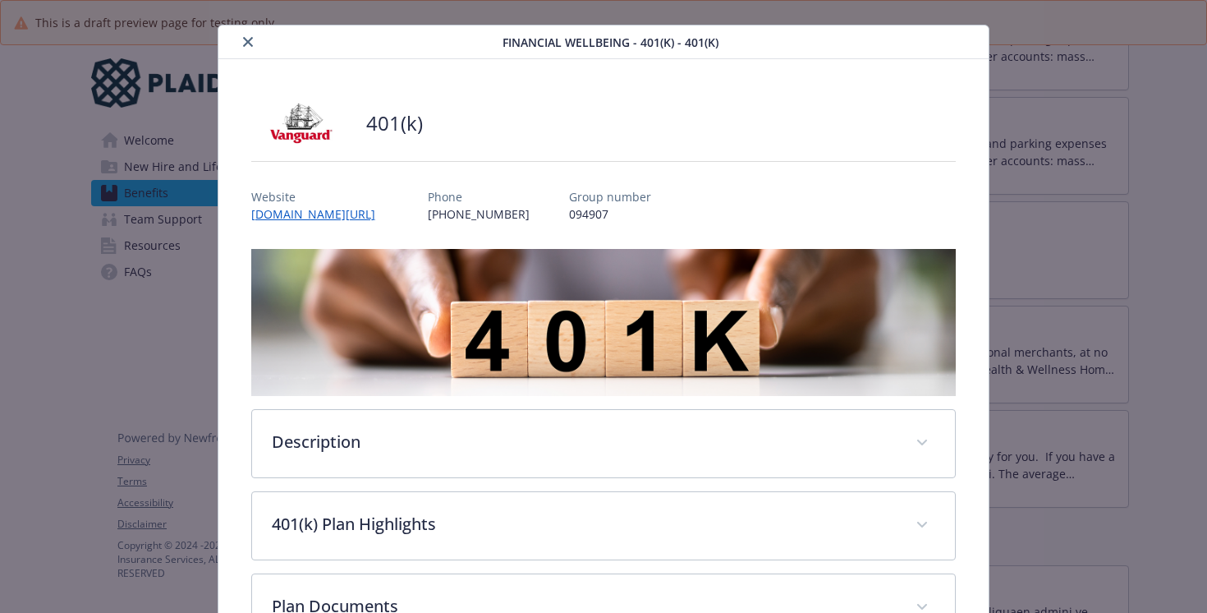
scroll to position [232, 0]
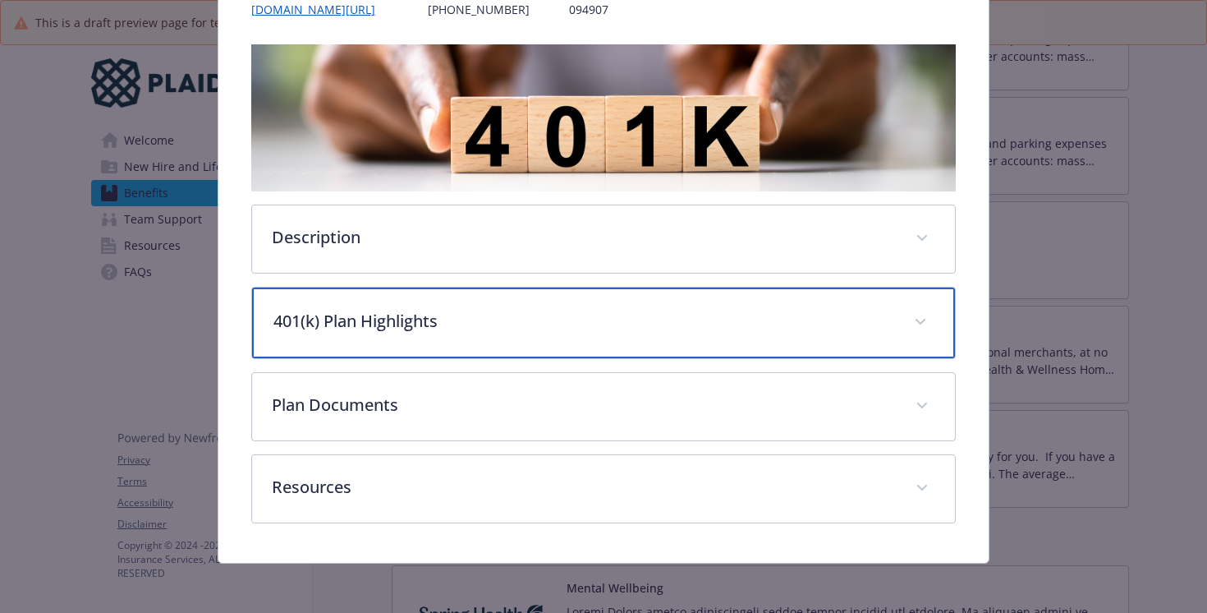
click at [404, 325] on p "401(k) Plan Highlights" at bounding box center [584, 321] width 622 height 25
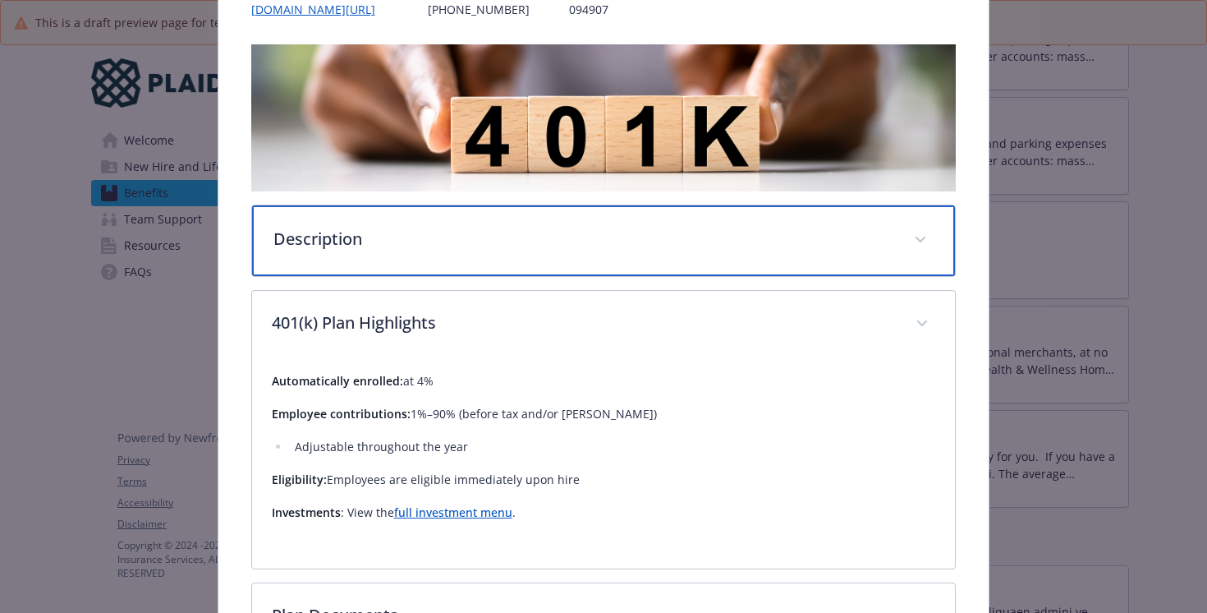
click at [400, 241] on p "Description" at bounding box center [584, 239] width 622 height 25
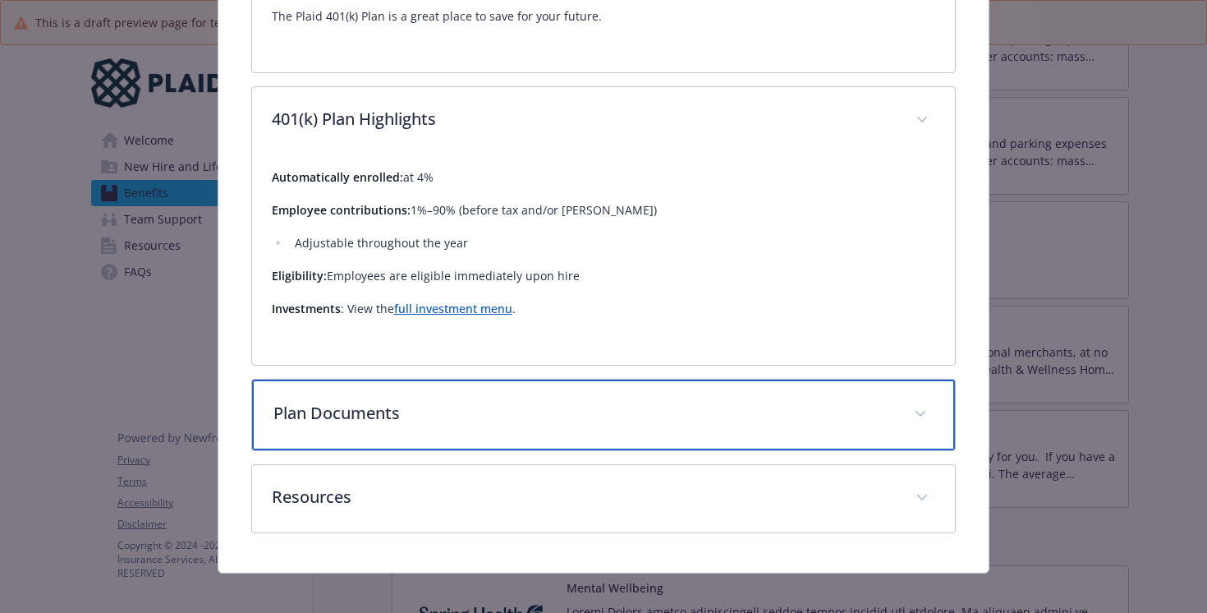
click at [477, 438] on div "Plan Documents" at bounding box center [604, 414] width 704 height 71
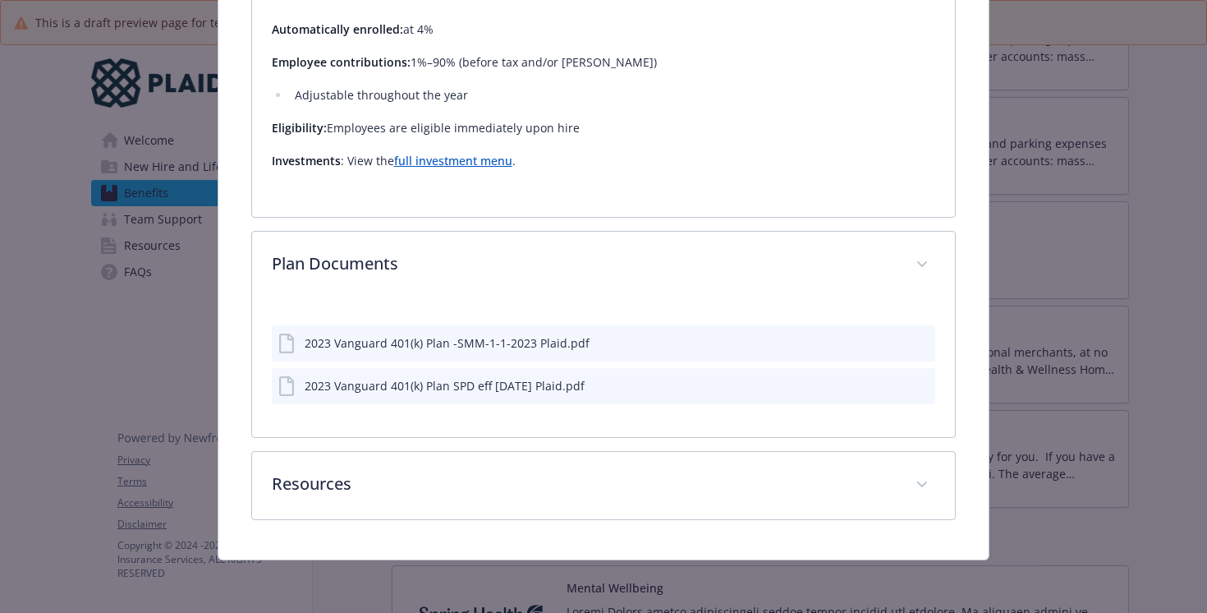
click at [473, 447] on div "Description The Plaid 401(k) Plan is a great place to save for your future. 401…" at bounding box center [603, 68] width 705 height 902
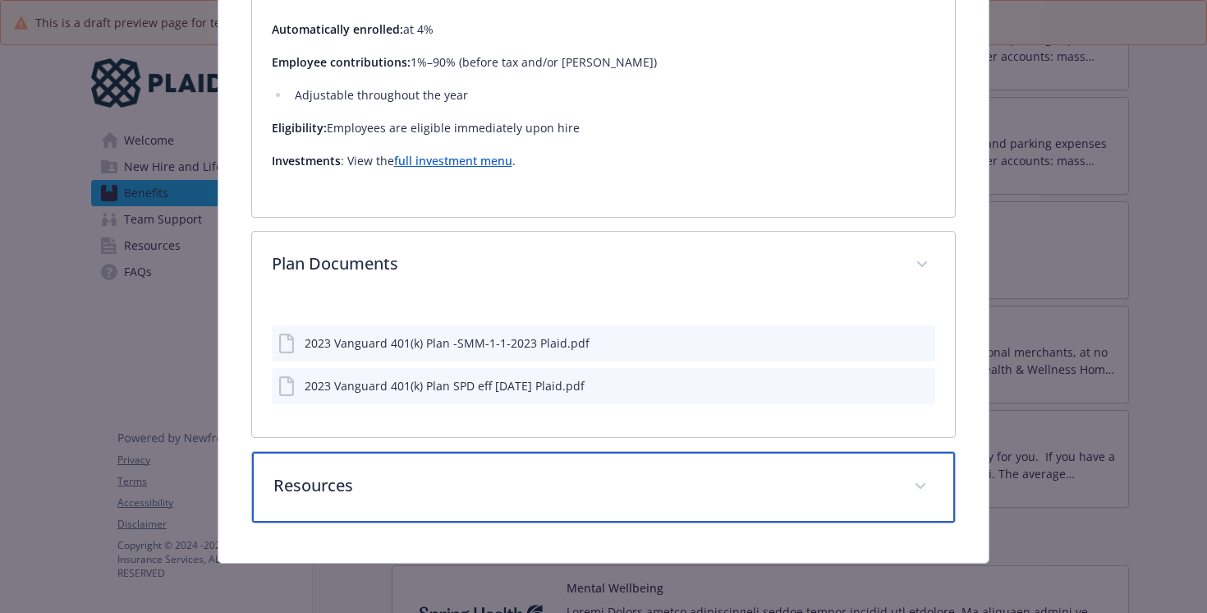
click at [473, 471] on div "Resources" at bounding box center [604, 487] width 704 height 71
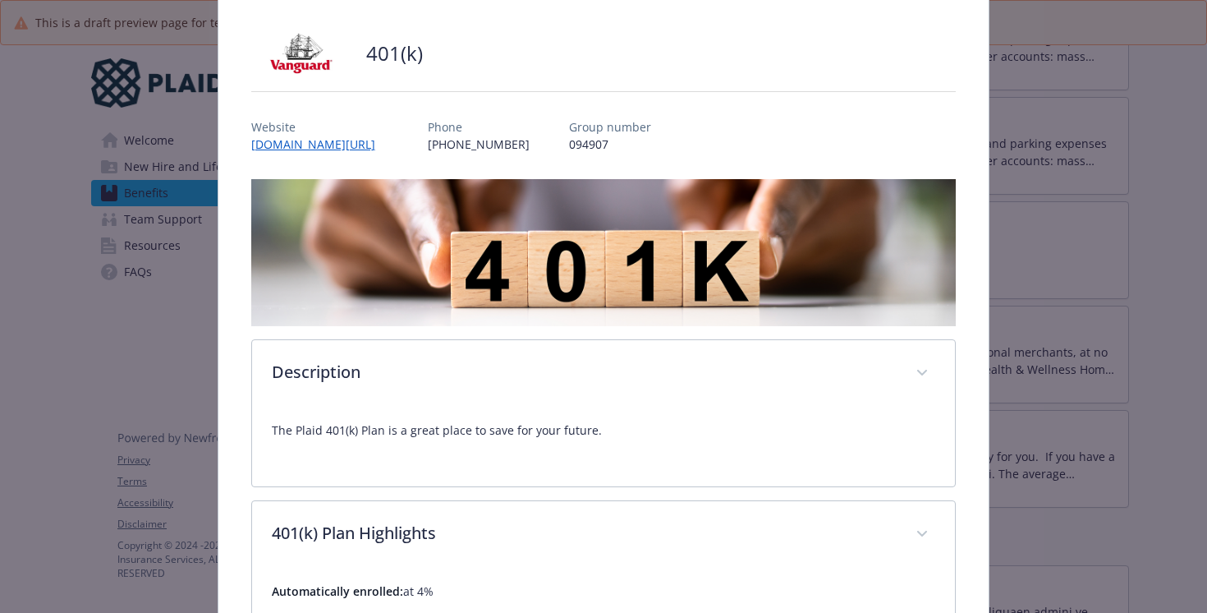
scroll to position [87, 0]
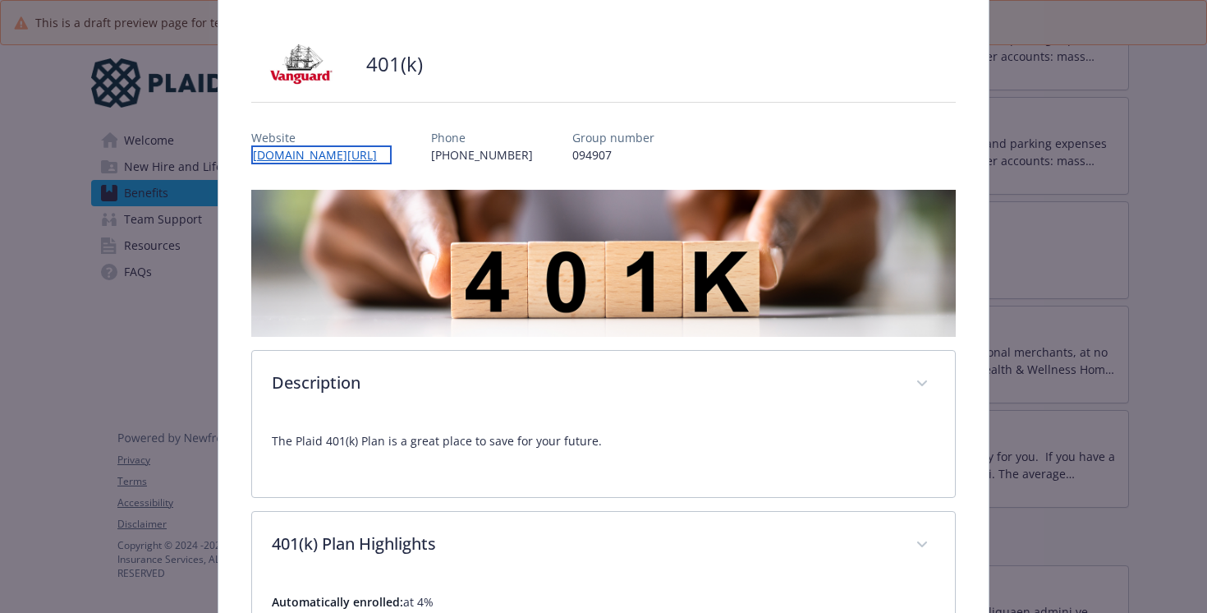
click at [364, 158] on link "[DOMAIN_NAME][URL]" at bounding box center [321, 154] width 140 height 19
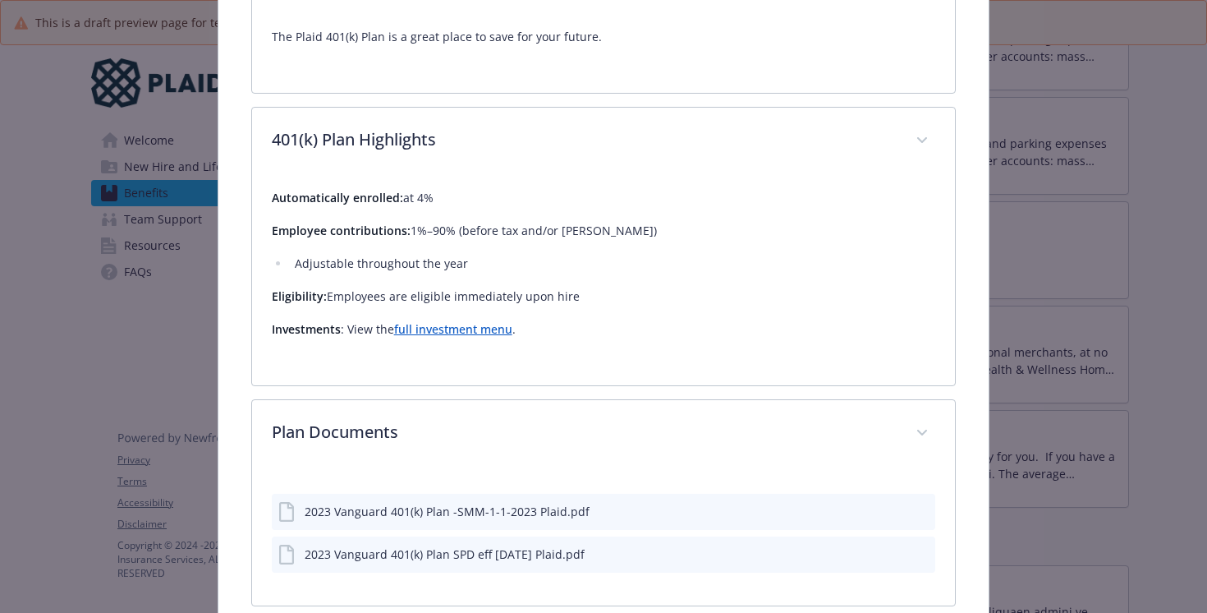
scroll to position [492, 0]
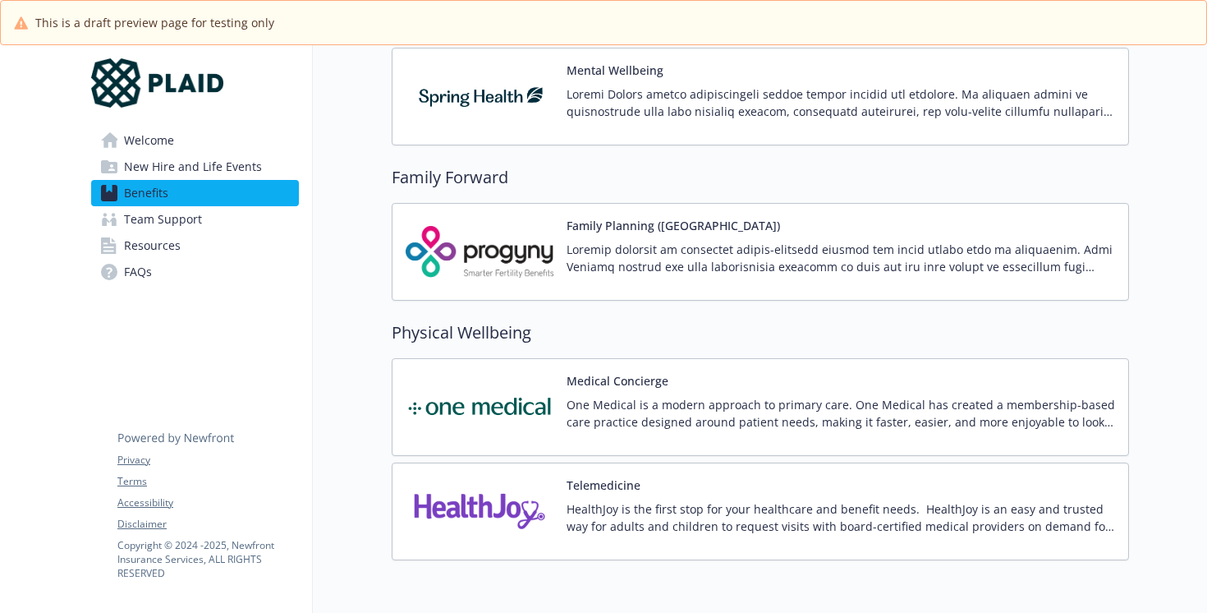
scroll to position [3104, 0]
